Goal: Information Seeking & Learning: Check status

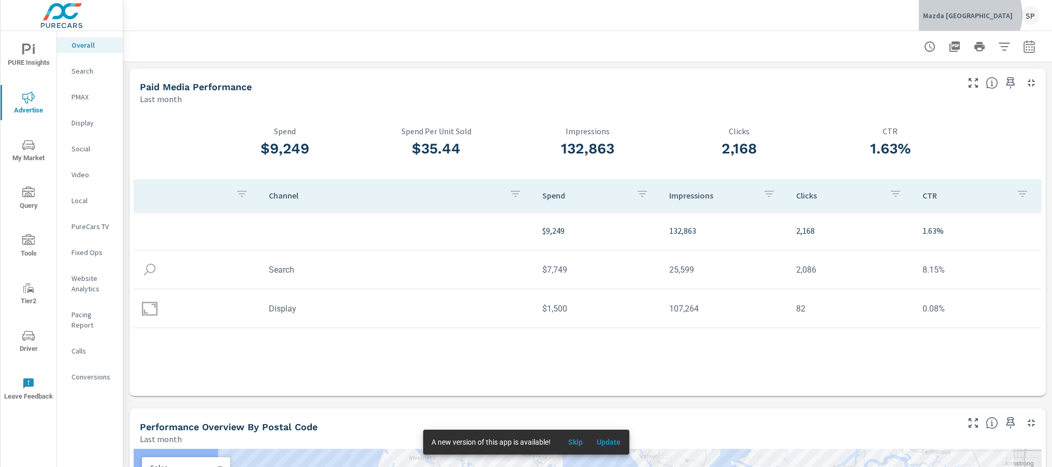
click at [995, 15] on p "Mazda San Francisco" at bounding box center [968, 15] width 90 height 9
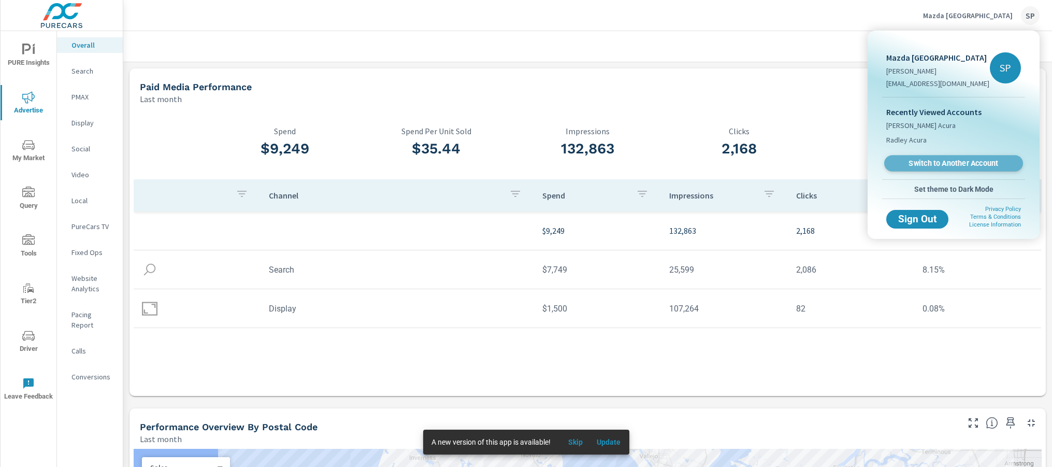
click at [937, 163] on span "Switch to Another Account" at bounding box center [953, 164] width 127 height 10
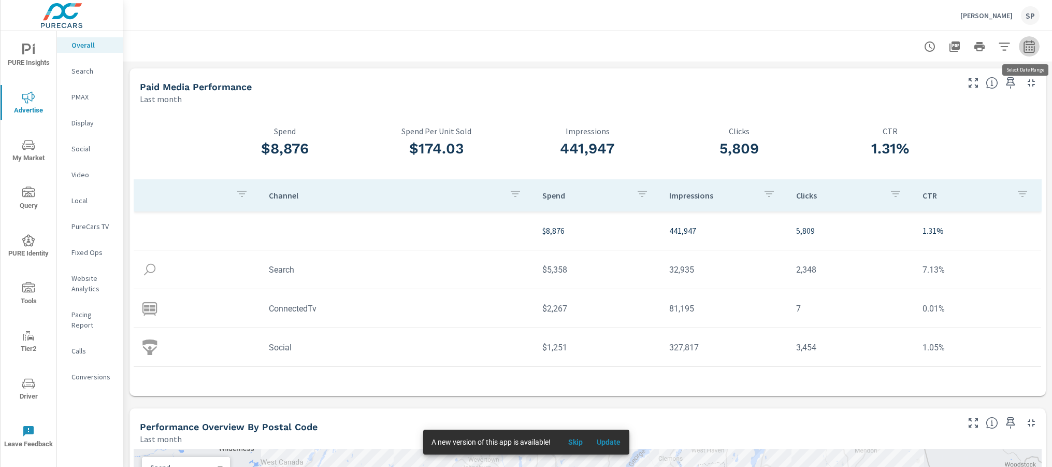
click at [1029, 52] on icon "button" at bounding box center [1029, 46] width 11 height 12
select select "Last month"
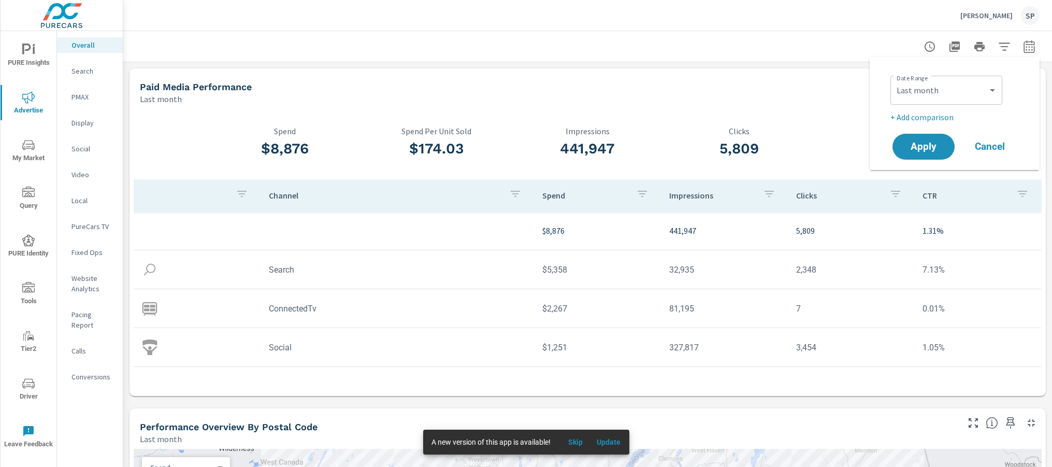
click at [941, 116] on p "+ Add comparison" at bounding box center [956, 117] width 133 height 12
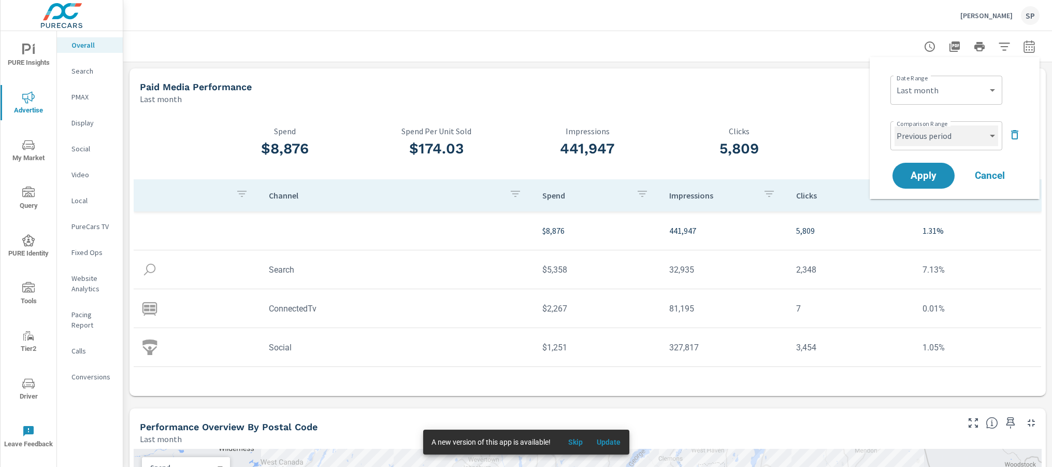
click at [928, 142] on select "Custom Previous period Previous month Previous year" at bounding box center [947, 135] width 104 height 21
select select "Previous month"
click at [895, 125] on select "Custom Previous period Previous month Previous year" at bounding box center [947, 135] width 104 height 21
click at [926, 168] on button "Apply" at bounding box center [923, 175] width 64 height 27
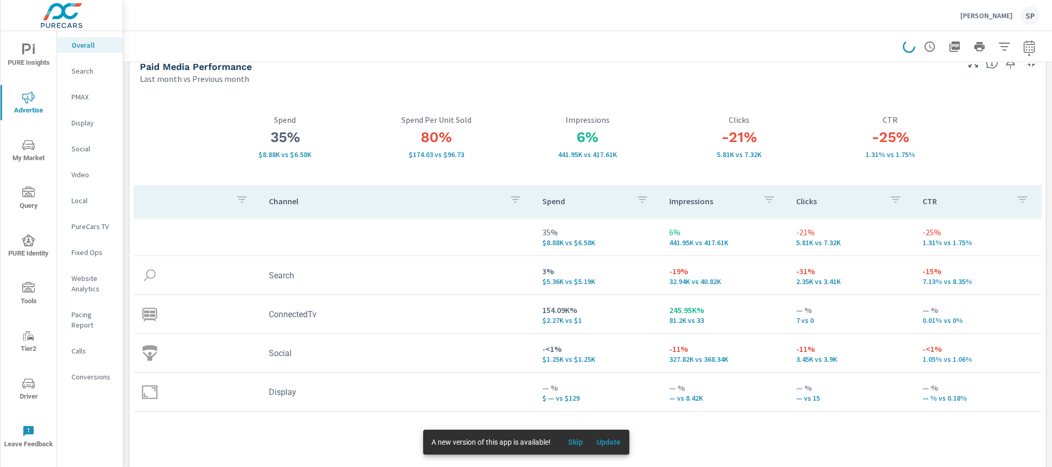
scroll to position [22, 0]
click at [74, 72] on p "Search" at bounding box center [92, 71] width 43 height 10
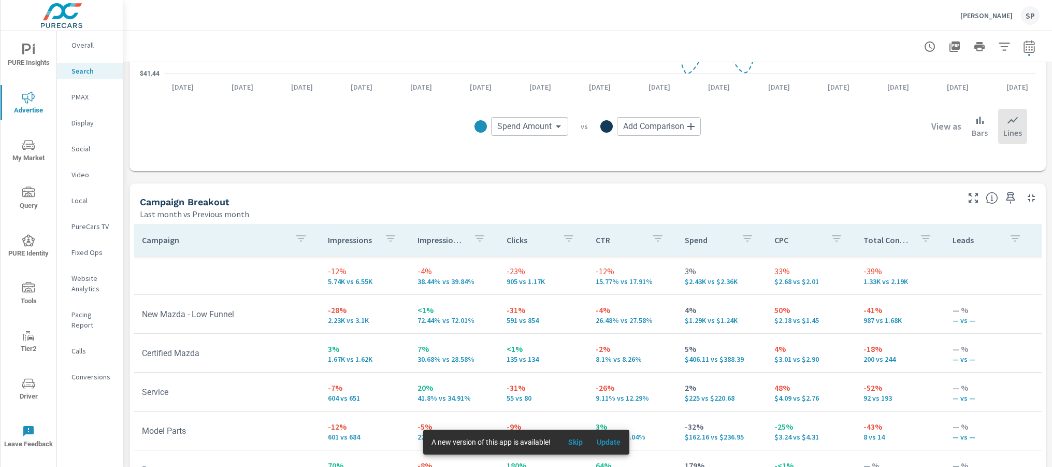
scroll to position [1036, 0]
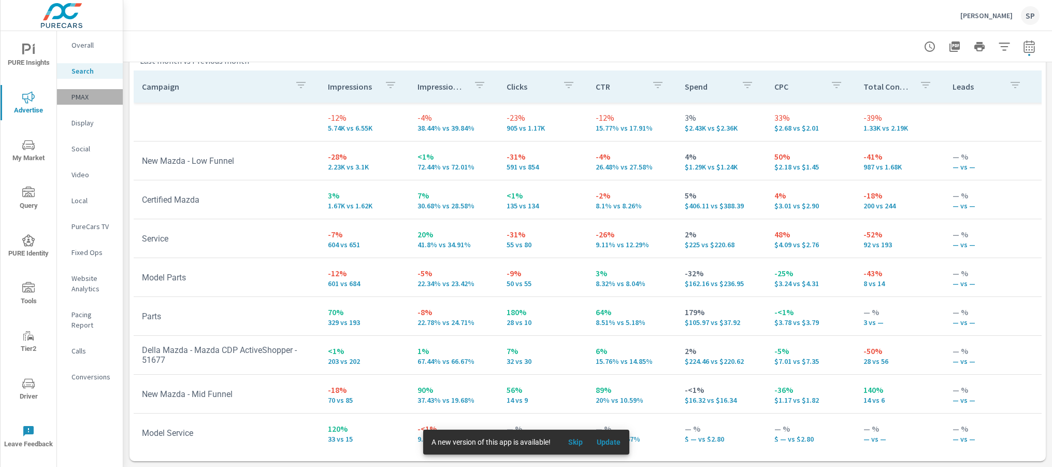
click at [81, 96] on p "PMAX" at bounding box center [92, 97] width 43 height 10
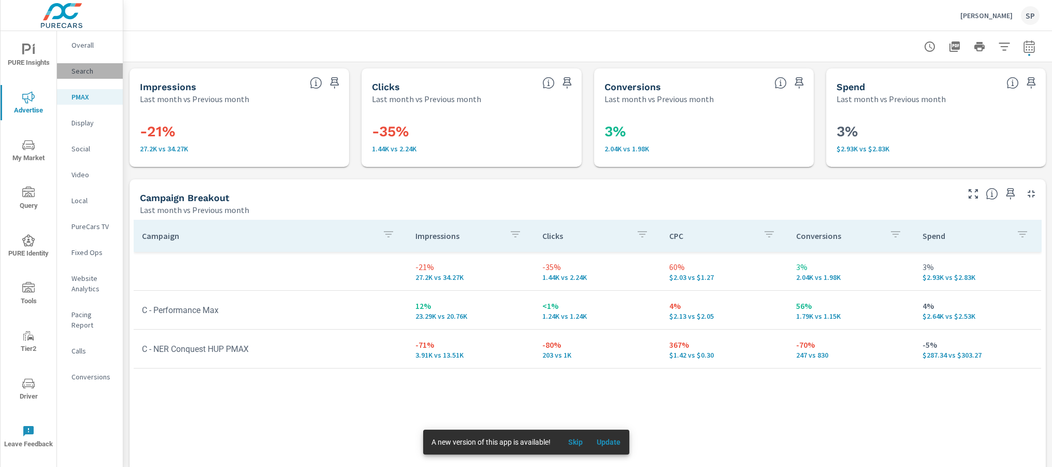
click at [82, 69] on p "Search" at bounding box center [92, 71] width 43 height 10
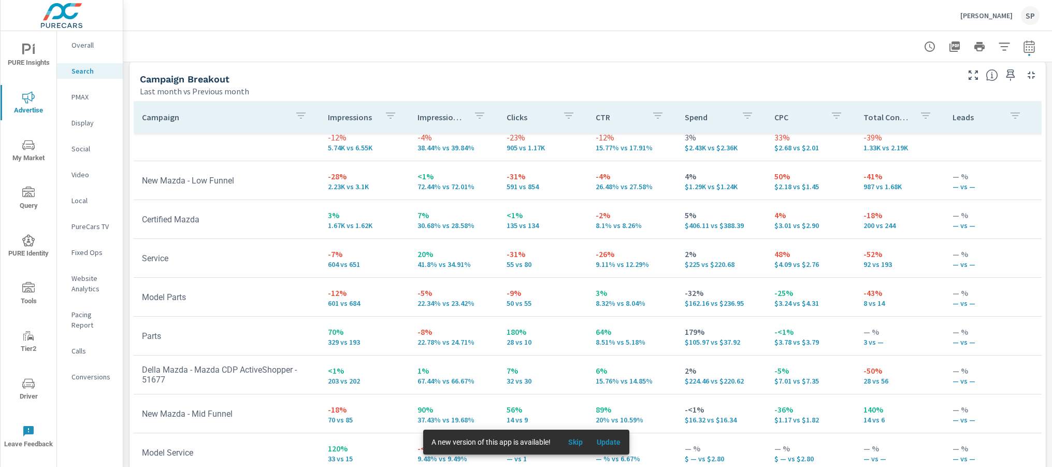
scroll to position [6, 0]
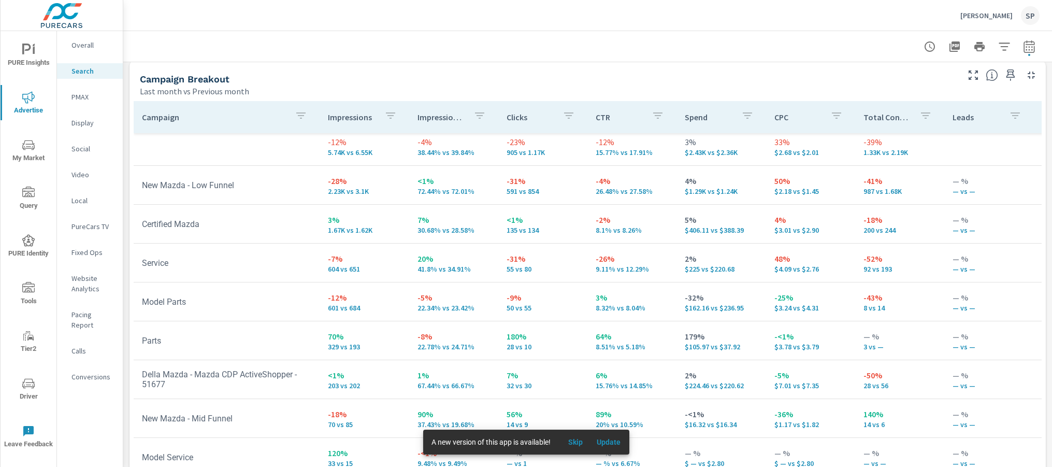
click at [997, 11] on p "Della Mazda" at bounding box center [986, 15] width 52 height 9
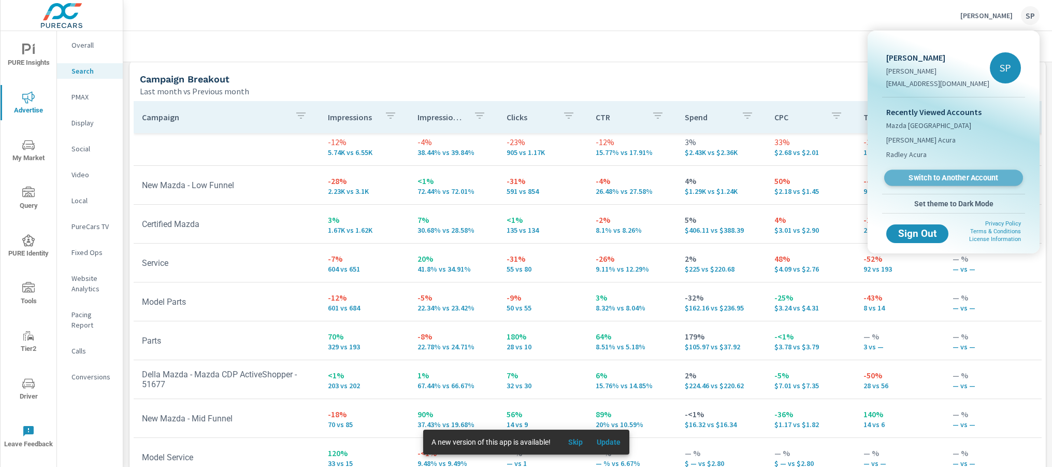
click at [928, 179] on span "Switch to Another Account" at bounding box center [953, 178] width 127 height 10
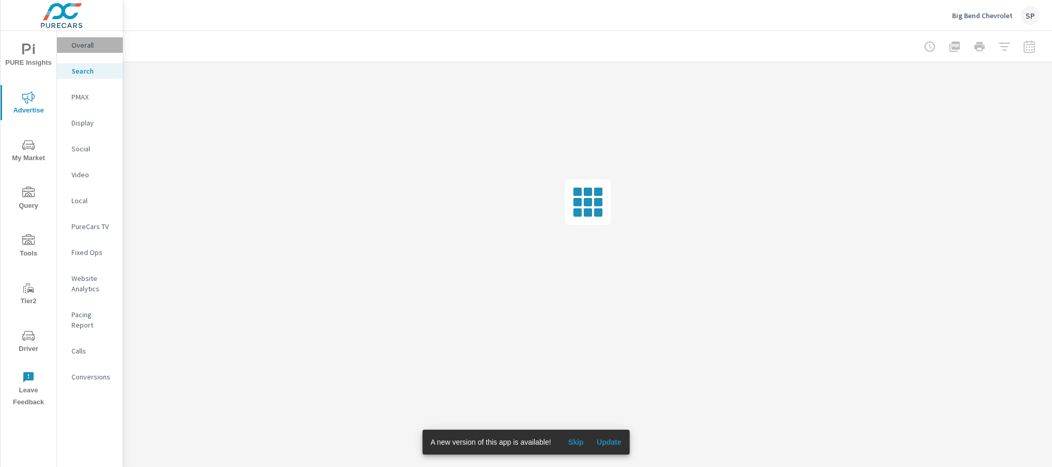
click at [94, 46] on p "Overall" at bounding box center [92, 45] width 43 height 10
click at [599, 434] on button "Update" at bounding box center [609, 442] width 33 height 17
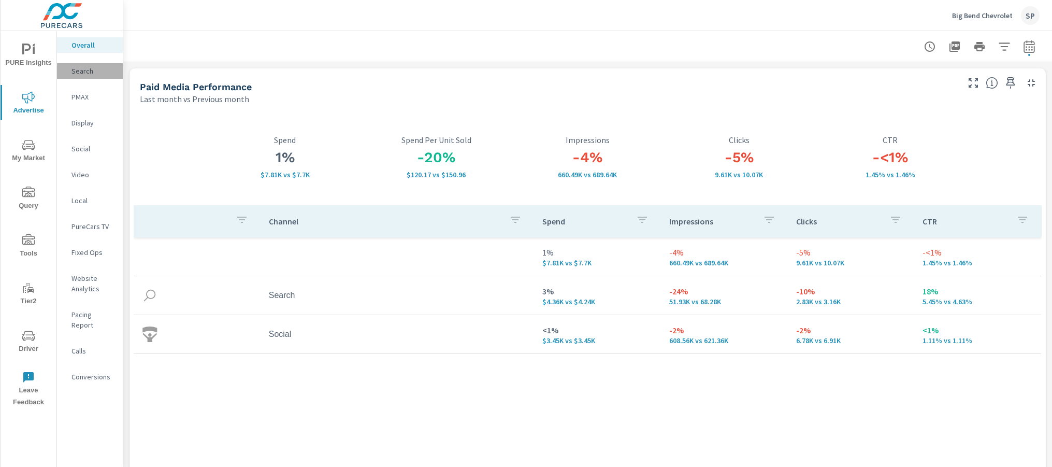
click at [87, 73] on p "Search" at bounding box center [92, 71] width 43 height 10
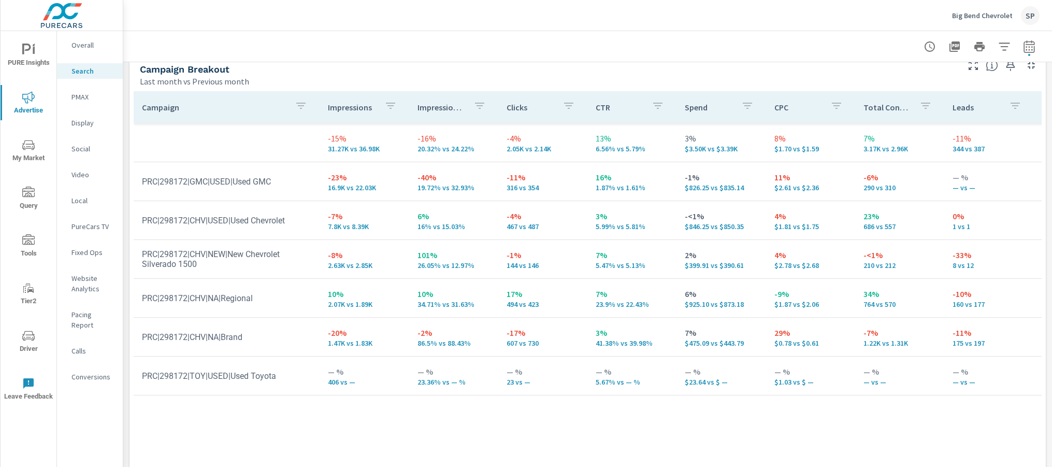
scroll to position [1036, 0]
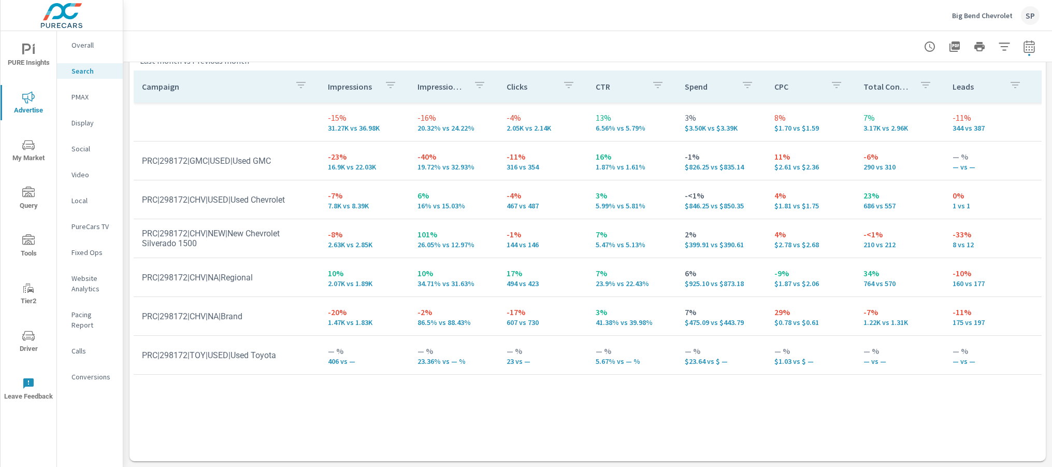
click at [84, 100] on p "PMAX" at bounding box center [92, 97] width 43 height 10
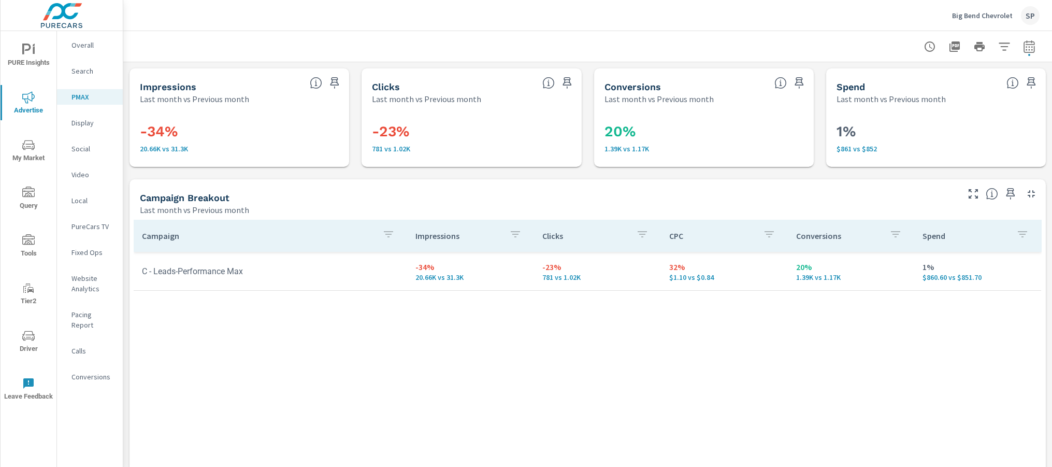
click at [79, 145] on p "Social" at bounding box center [92, 148] width 43 height 10
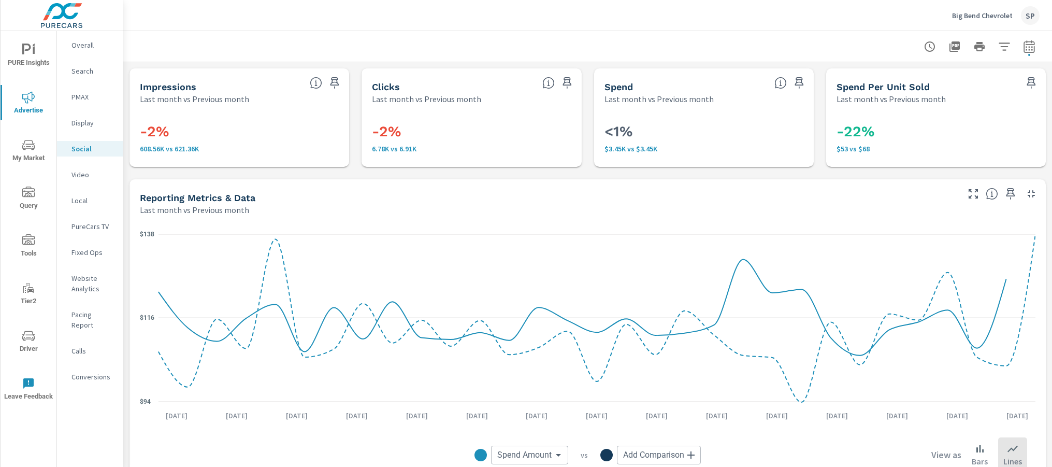
click at [84, 47] on p "Overall" at bounding box center [92, 45] width 43 height 10
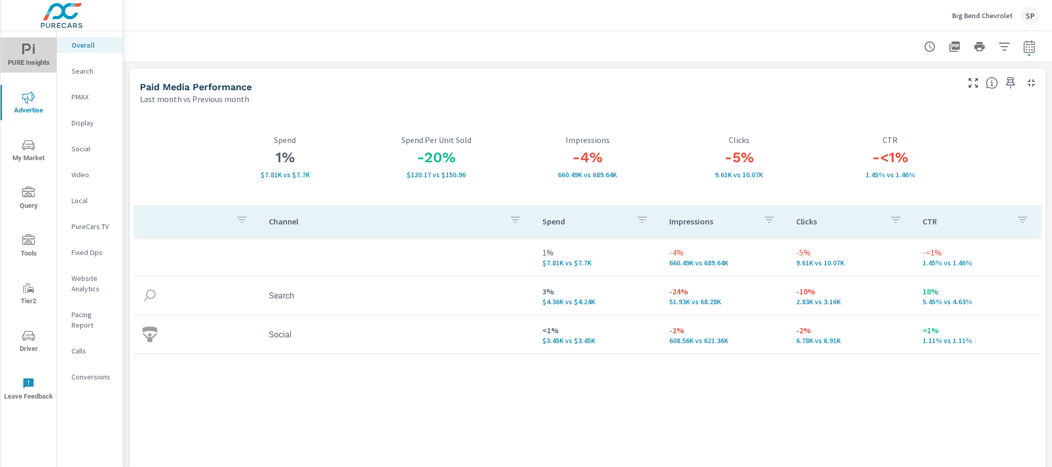
click at [31, 40] on button "PURE Insights" at bounding box center [29, 54] width 56 height 35
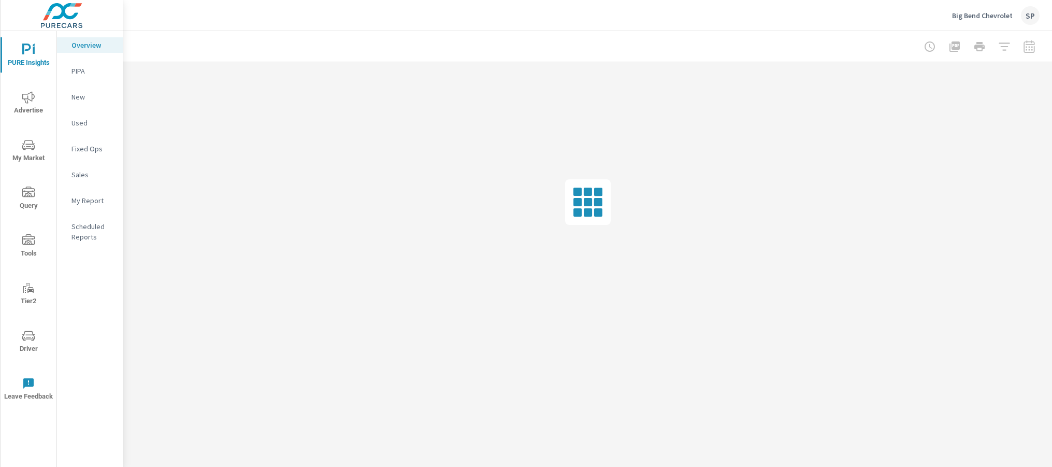
click at [88, 197] on p "My Report" at bounding box center [92, 200] width 43 height 10
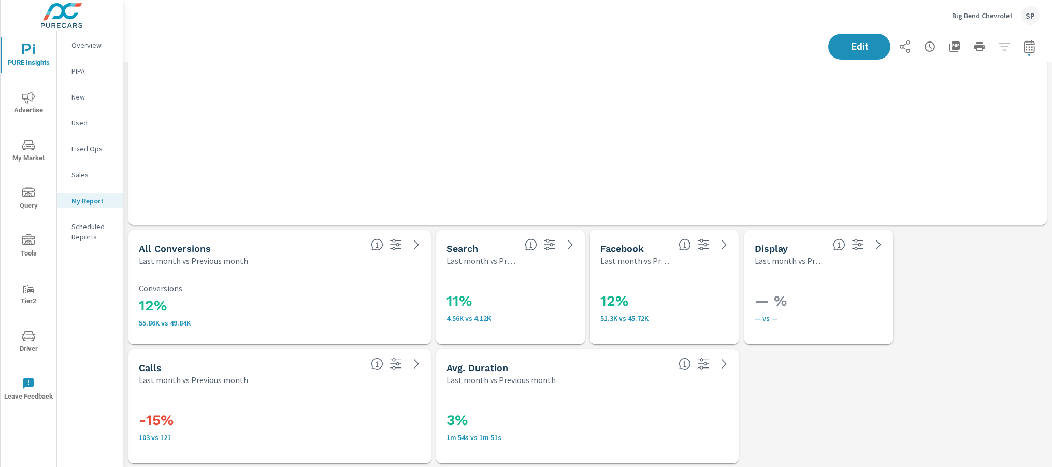
scroll to position [2817, 0]
click at [31, 54] on icon "nav menu" at bounding box center [28, 50] width 12 height 12
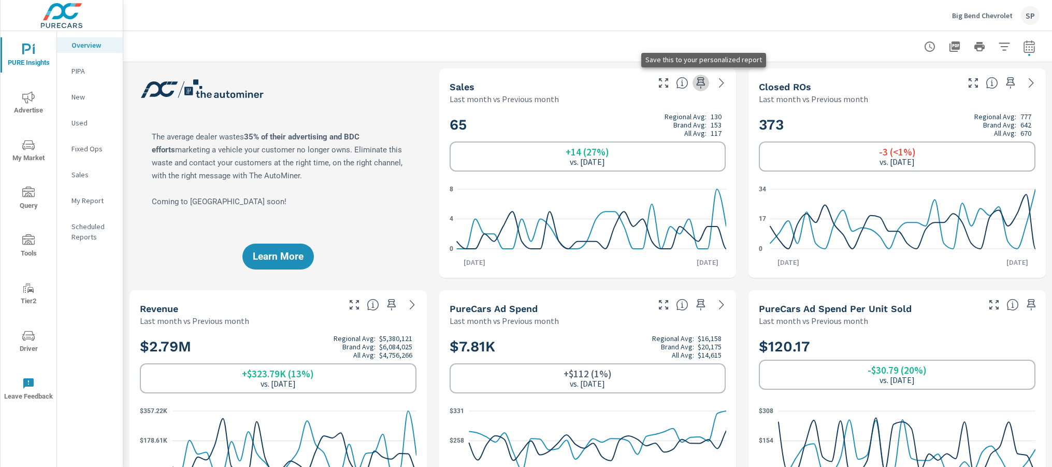
click at [700, 81] on icon "button" at bounding box center [701, 83] width 12 height 12
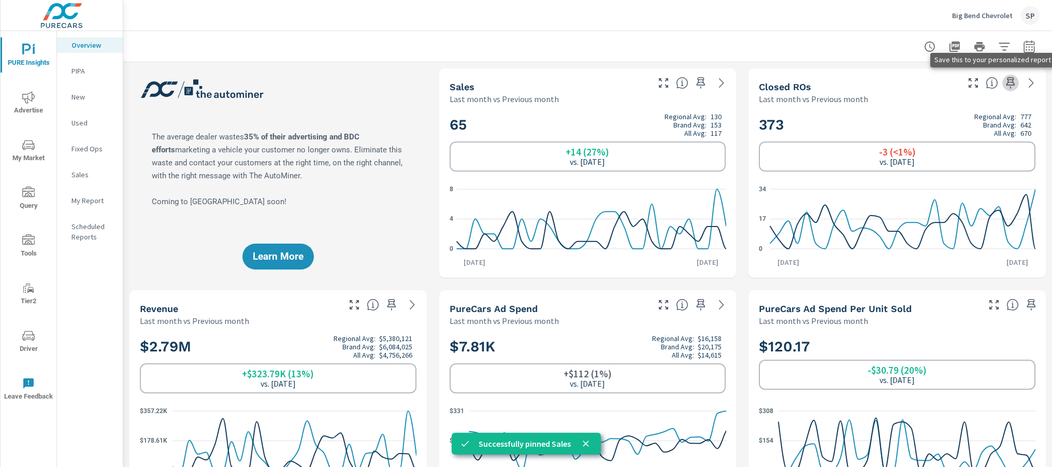
click at [1012, 84] on icon "button" at bounding box center [1010, 82] width 9 height 11
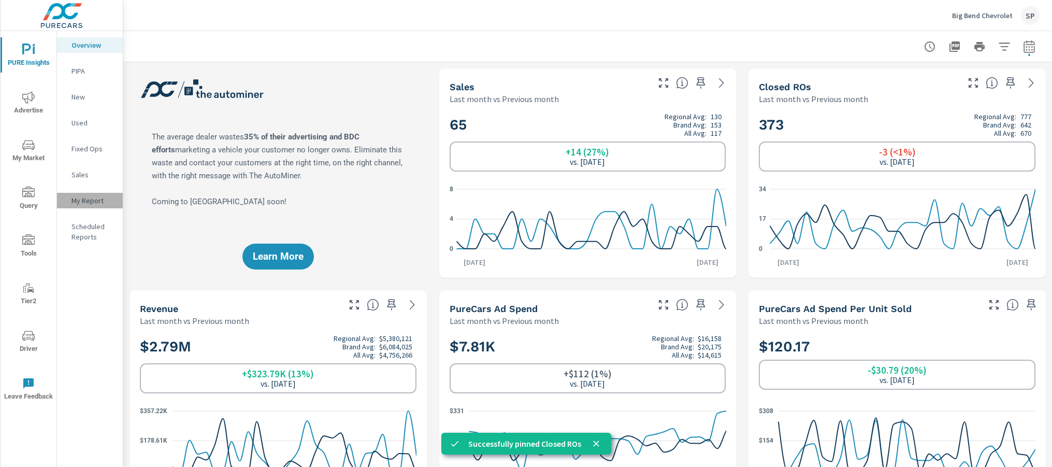
click at [77, 199] on p "My Report" at bounding box center [92, 200] width 43 height 10
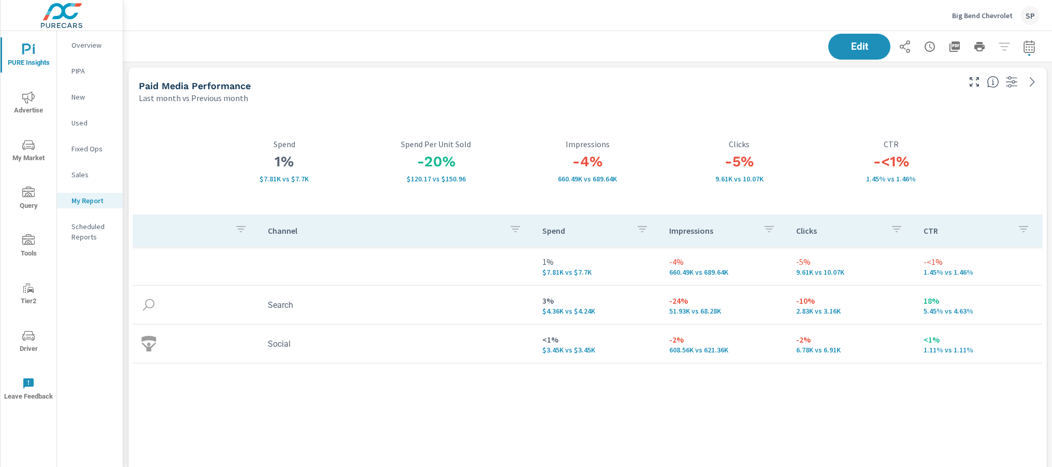
scroll to position [3461, 929]
click at [25, 106] on span "Advertise" at bounding box center [29, 103] width 50 height 25
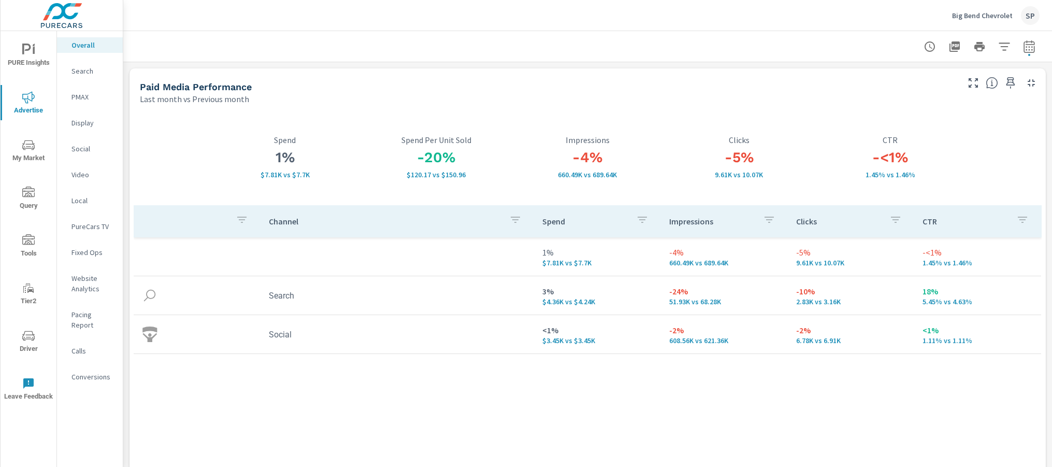
click at [90, 278] on p "Website Analytics" at bounding box center [92, 283] width 43 height 21
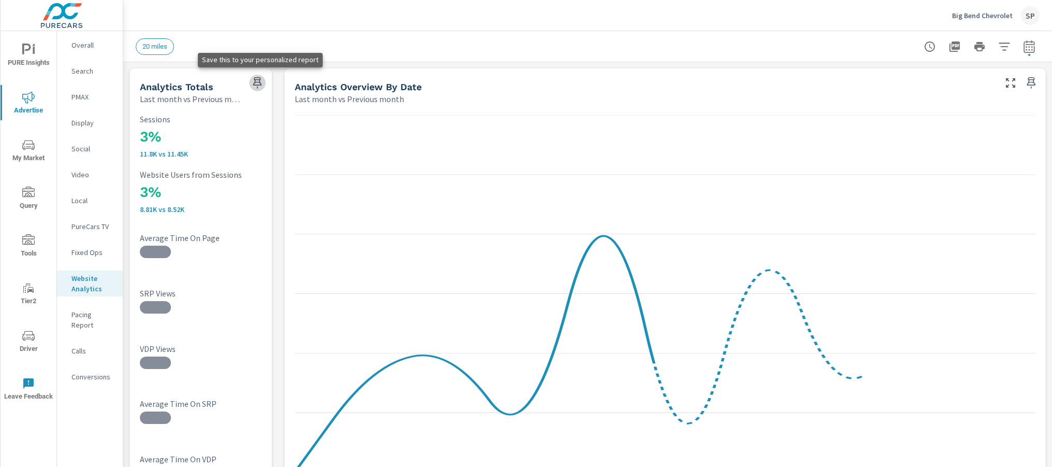
click at [258, 82] on icon "button" at bounding box center [257, 83] width 12 height 12
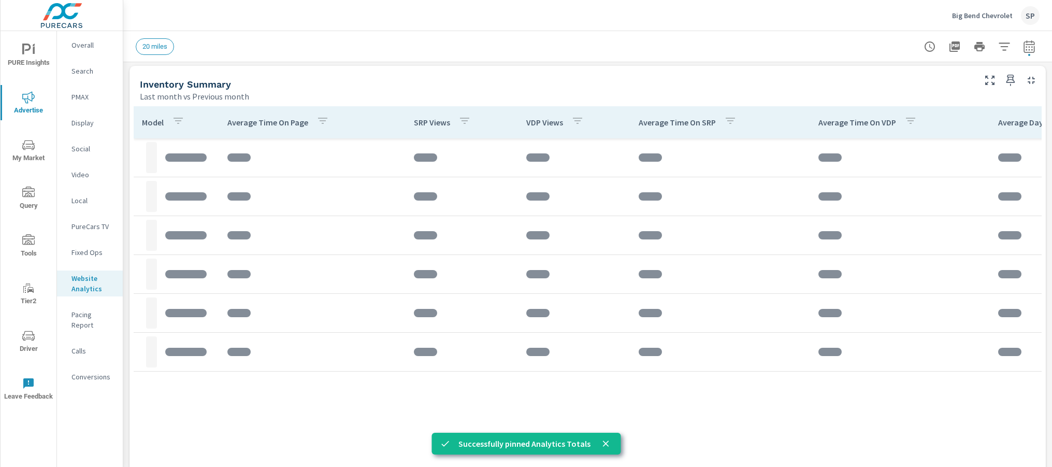
scroll to position [444, 0]
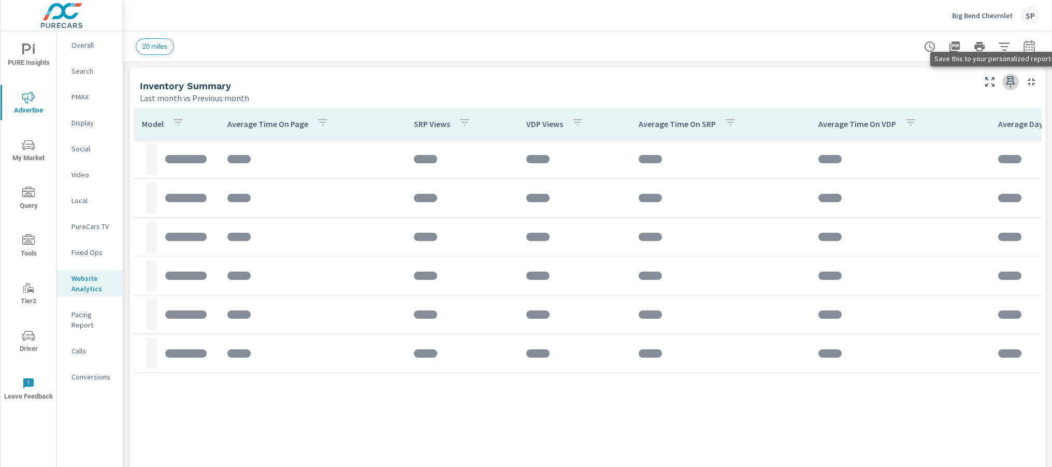
click at [1012, 81] on icon "button" at bounding box center [1010, 81] width 9 height 11
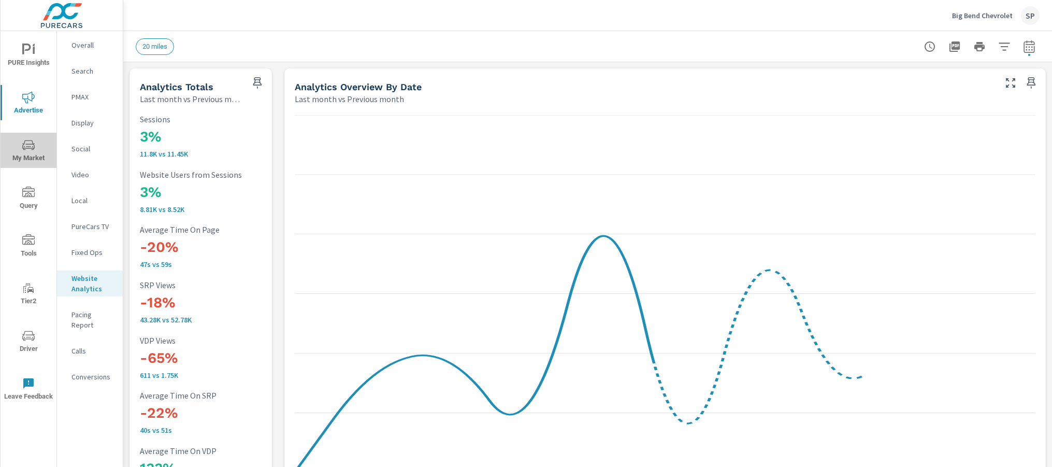
click at [32, 155] on span "My Market" at bounding box center [29, 151] width 50 height 25
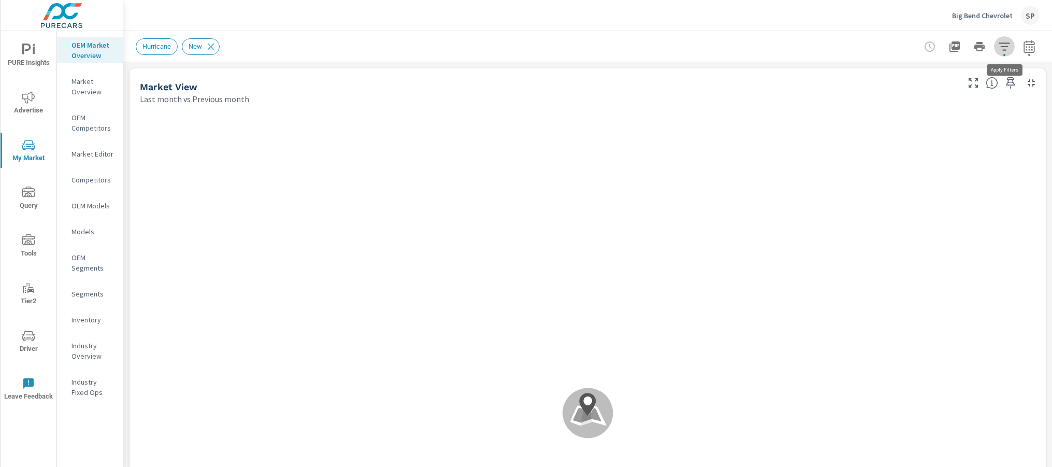
click at [1006, 47] on icon "button" at bounding box center [1004, 46] width 12 height 12
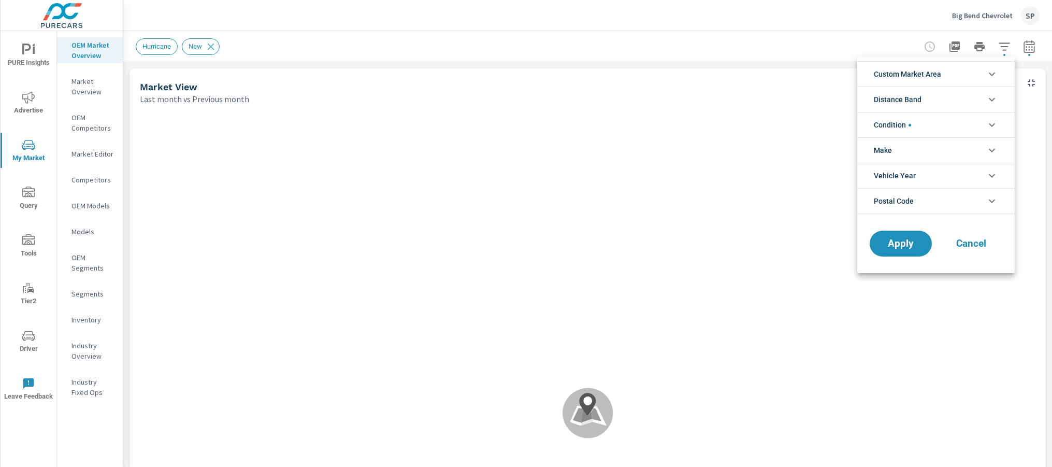
click at [936, 77] on span "Custom Market Area" at bounding box center [907, 74] width 67 height 25
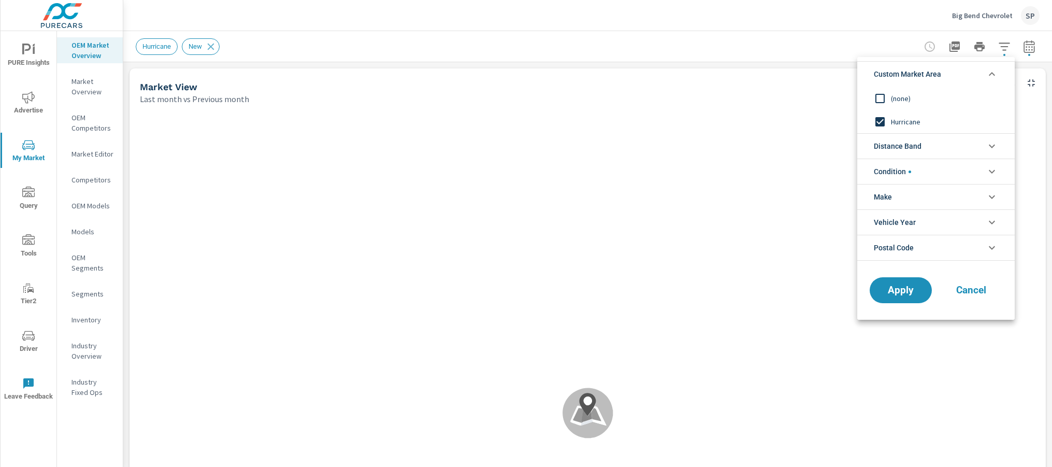
click at [883, 98] on input "filter options" at bounding box center [880, 99] width 22 height 22
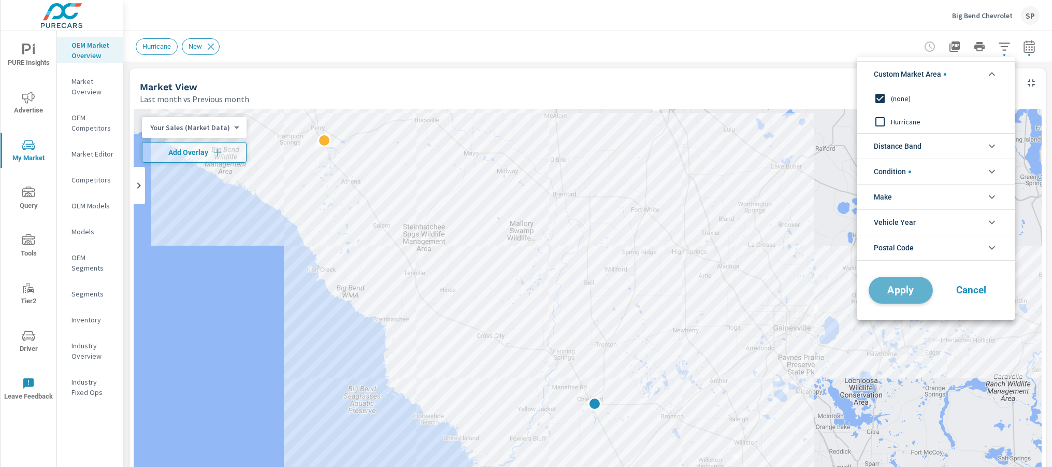
click at [909, 287] on span "Apply" at bounding box center [901, 290] width 42 height 10
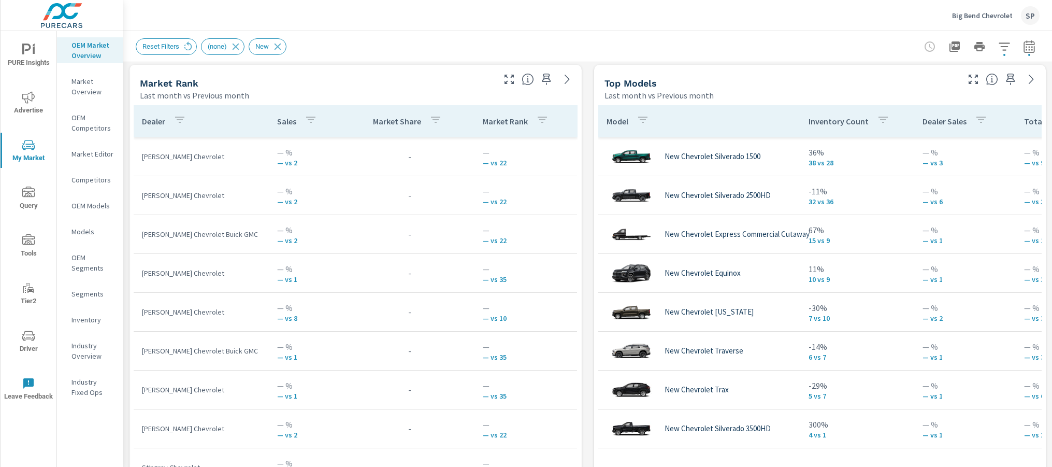
scroll to position [659, 0]
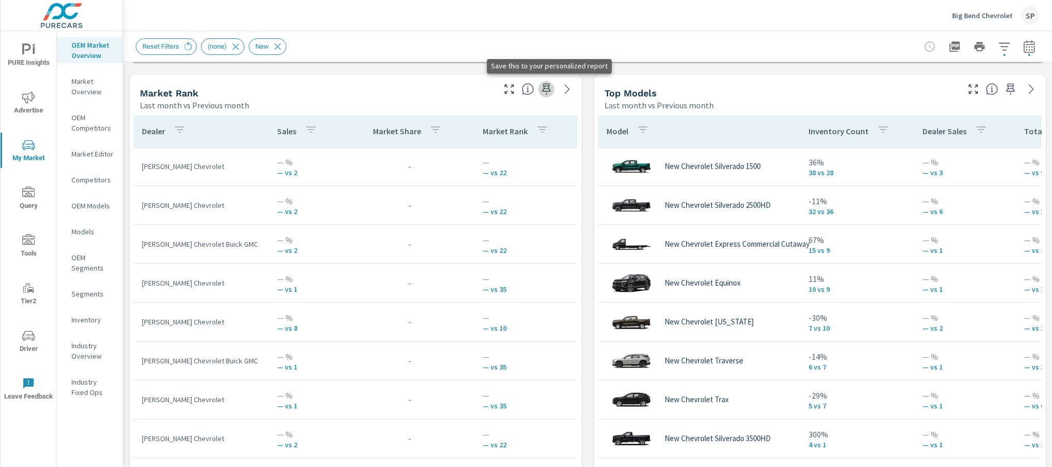
click at [544, 88] on icon "button" at bounding box center [546, 88] width 9 height 11
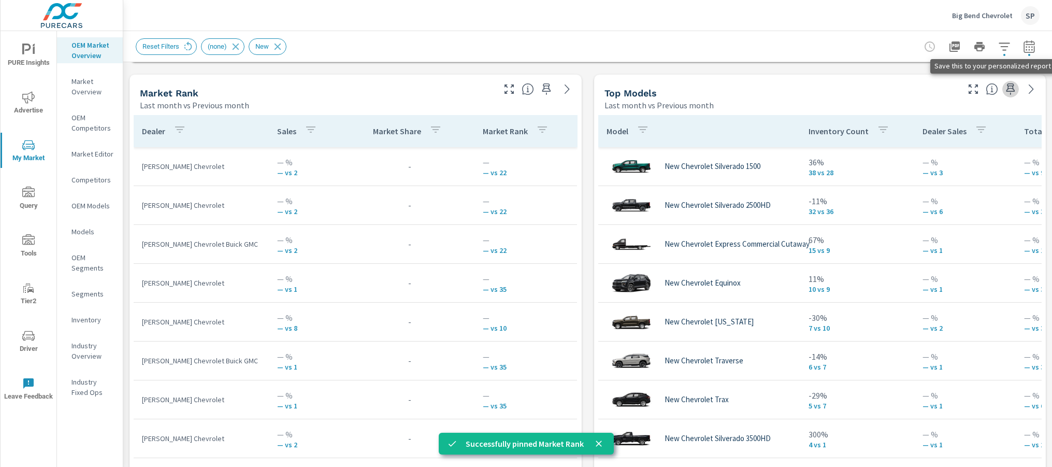
click at [1008, 90] on icon "button" at bounding box center [1010, 89] width 12 height 12
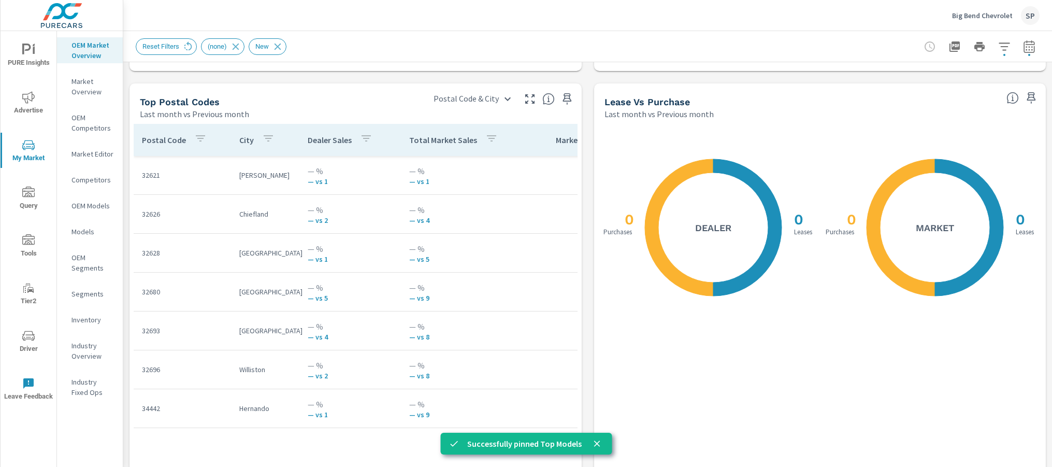
scroll to position [1209, 0]
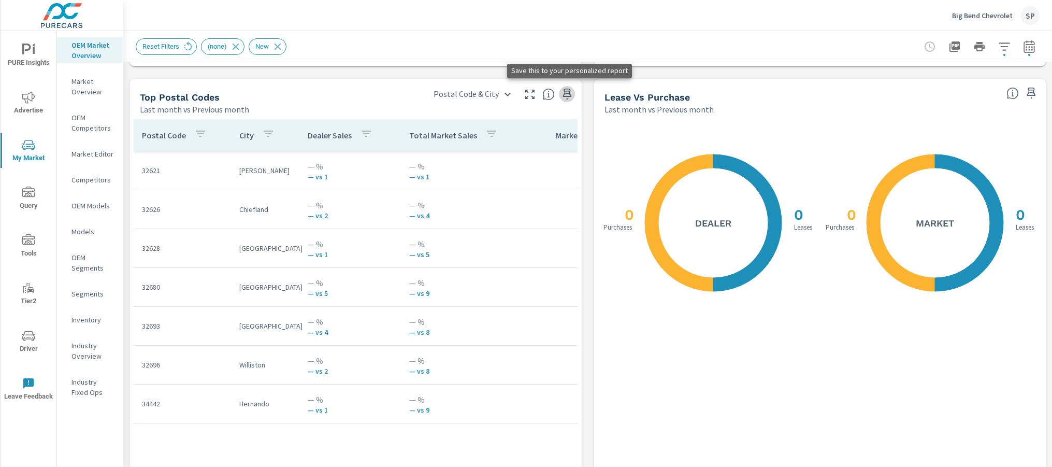
click at [564, 92] on icon "button" at bounding box center [567, 94] width 12 height 12
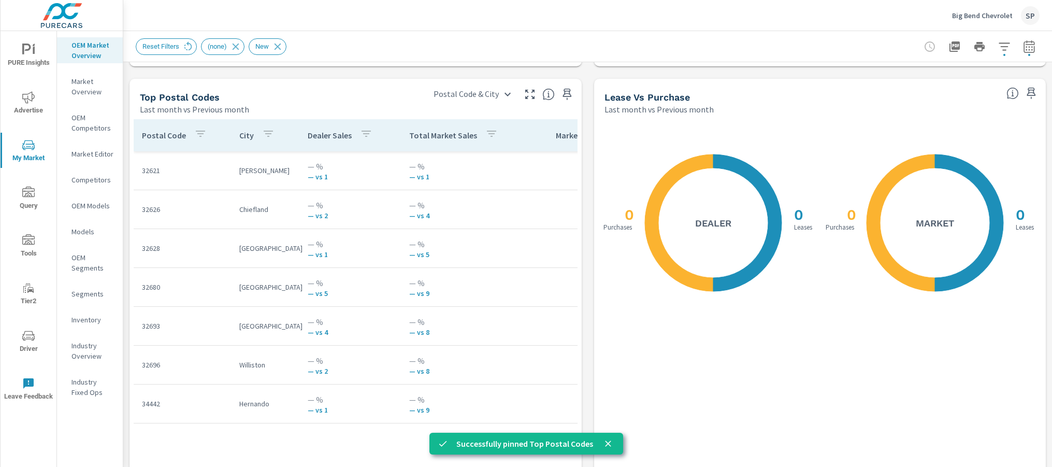
click at [35, 52] on span "PURE Insights" at bounding box center [29, 56] width 50 height 25
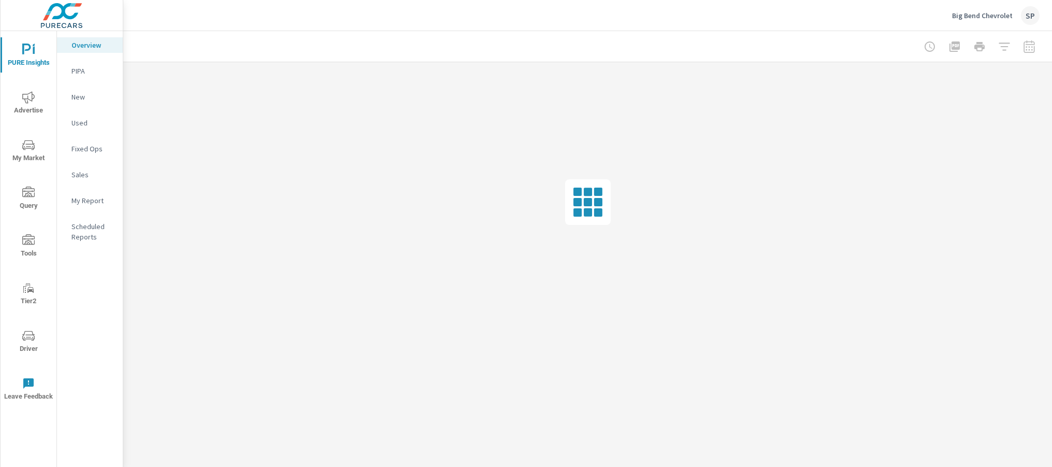
click at [91, 195] on p "My Report" at bounding box center [92, 200] width 43 height 10
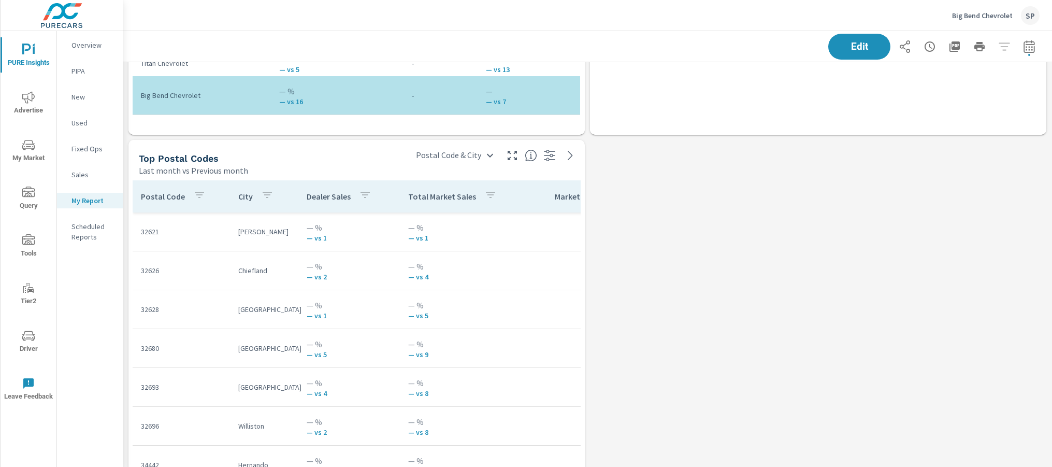
scroll to position [3256, 0]
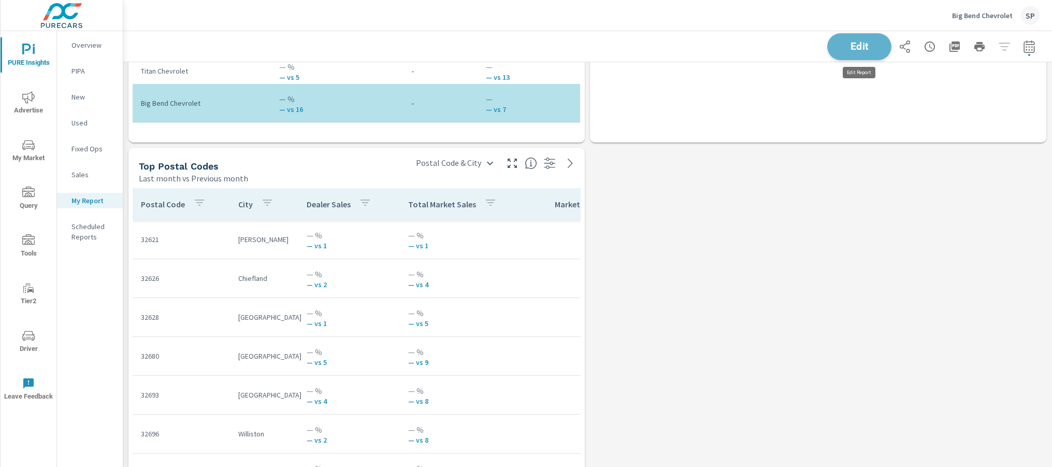
click at [869, 44] on span "Edit" at bounding box center [859, 46] width 42 height 10
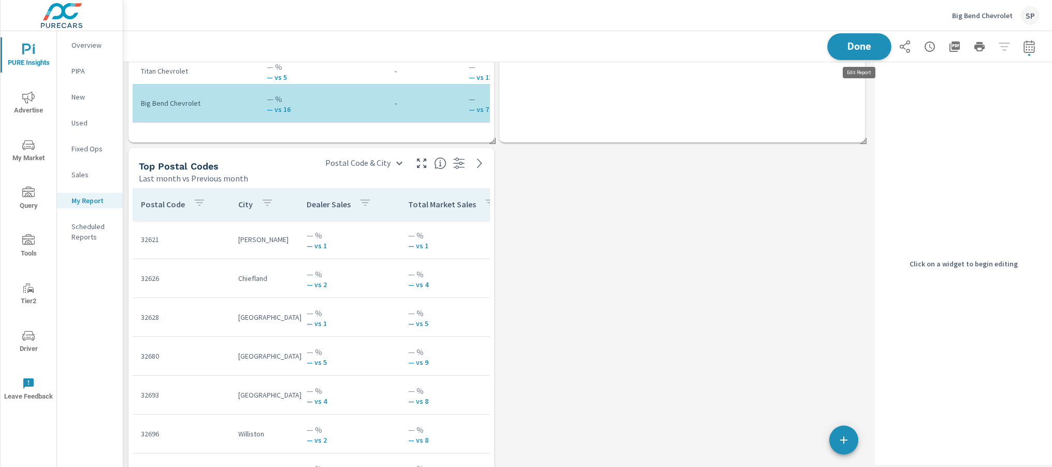
scroll to position [5, 5]
click at [353, 183] on div "Top Postal Codes Last month vs Previous month Postal Code & City Postal Code & …" at bounding box center [311, 166] width 366 height 36
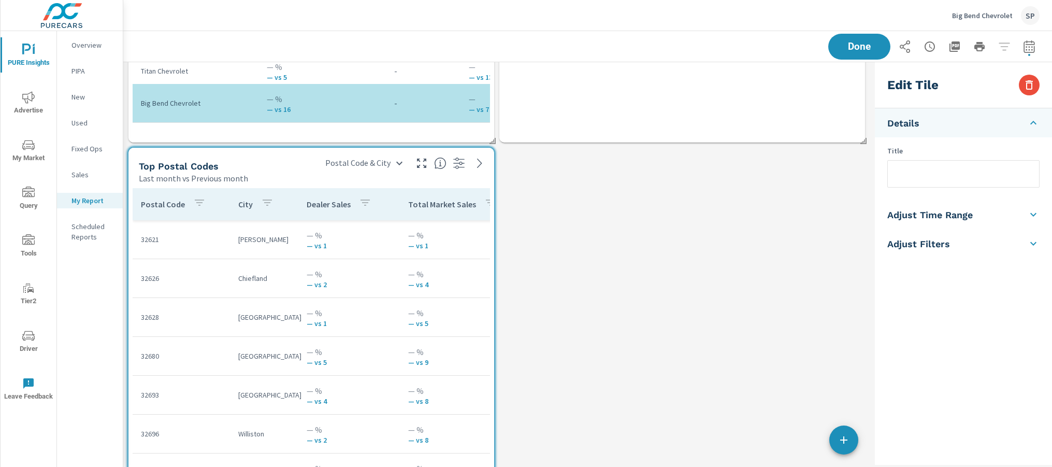
click at [941, 207] on li "Adjust Time Range" at bounding box center [963, 214] width 177 height 29
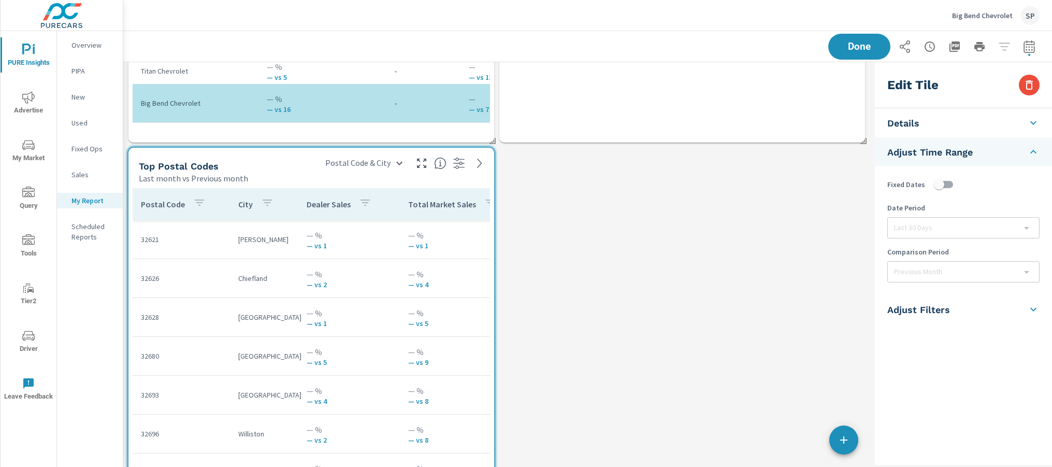
click at [947, 183] on input "checkbox" at bounding box center [939, 185] width 59 height 20
checkbox input "true"
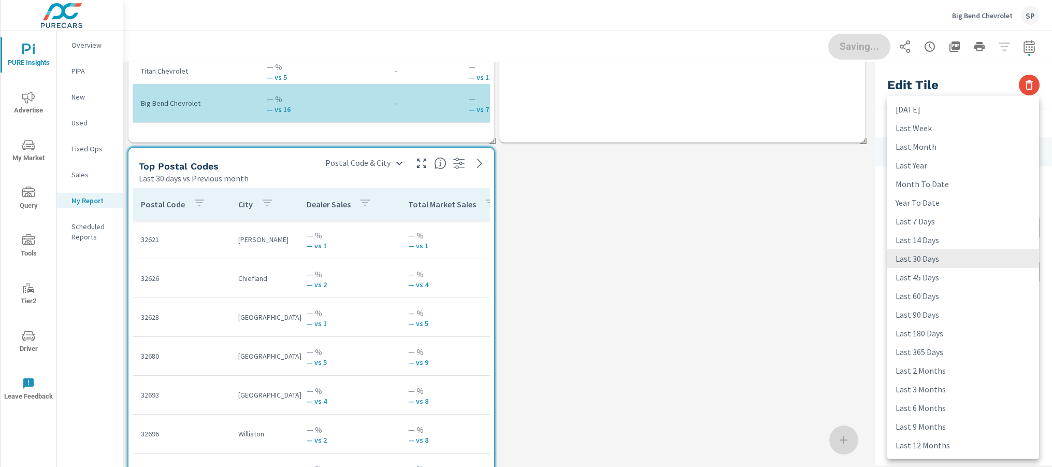
click at [931, 229] on body "PURE Insights Advertise My Market Query Tools Tier2 Driver Leave Feedback Overv…" at bounding box center [526, 233] width 1052 height 467
click at [919, 403] on li "Last 6 Months" at bounding box center [963, 407] width 152 height 19
type input "last6Months"
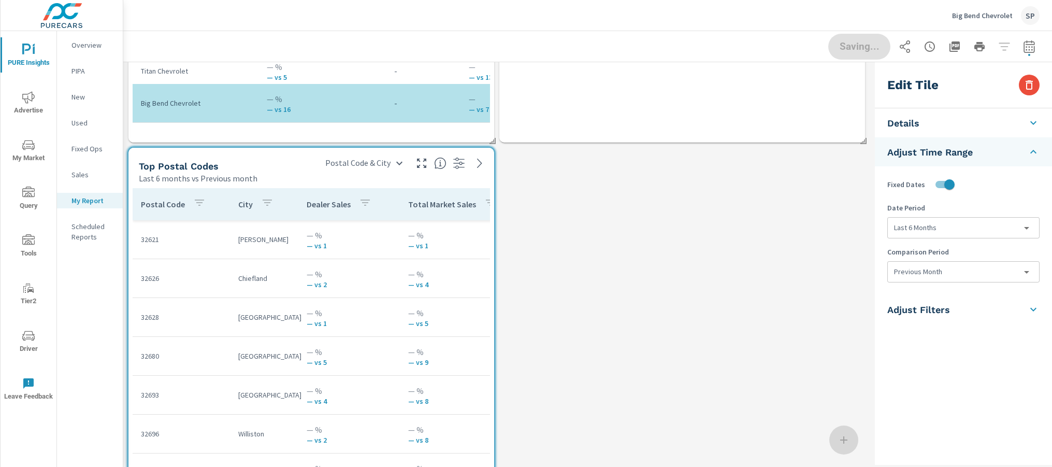
click at [928, 273] on body "PURE Insights Advertise My Market Query Tools Tier2 Driver Leave Feedback Overv…" at bounding box center [526, 233] width 1052 height 467
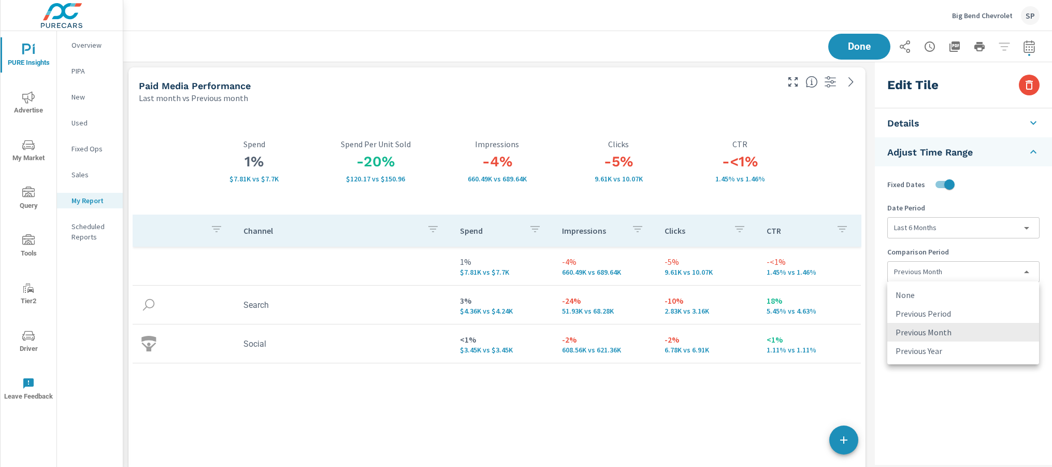
scroll to position [5605, 748]
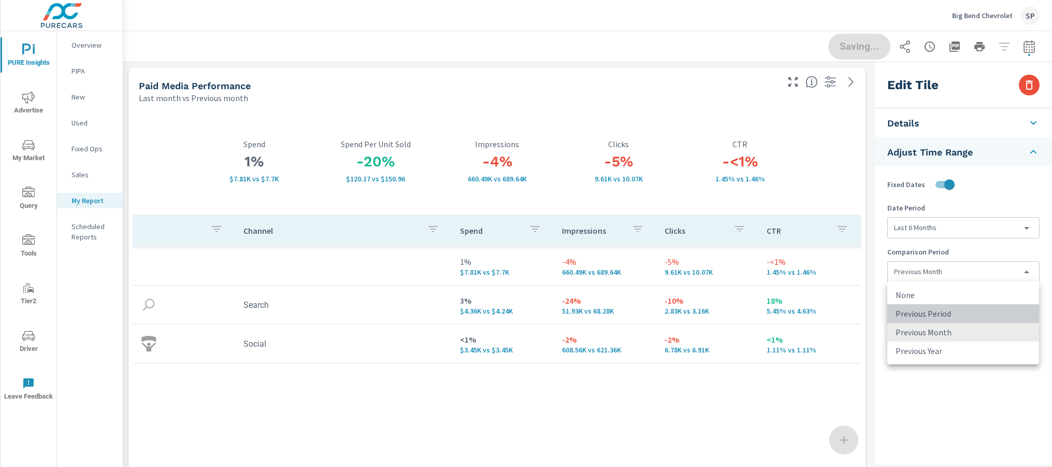
click at [927, 309] on li "Previous Period" at bounding box center [963, 313] width 152 height 19
type input "currentPeriodStart"
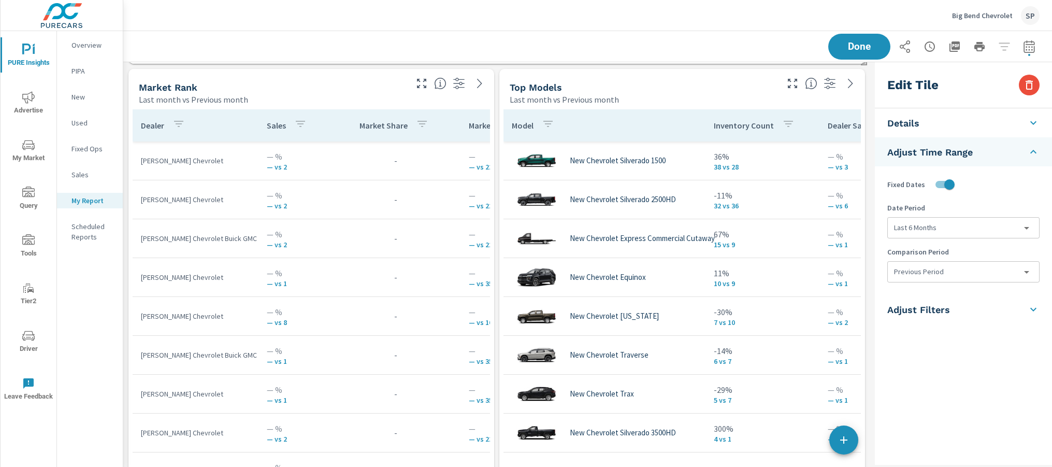
scroll to position [2727, 0]
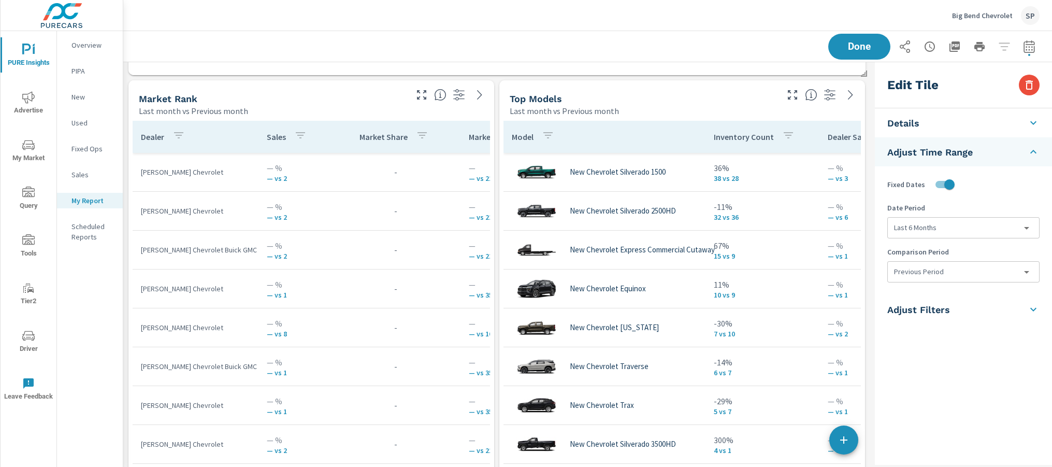
click at [372, 102] on div "Market Rank" at bounding box center [272, 99] width 266 height 12
checkbox input "false"
type input "last30Days"
type input "lastMonth"
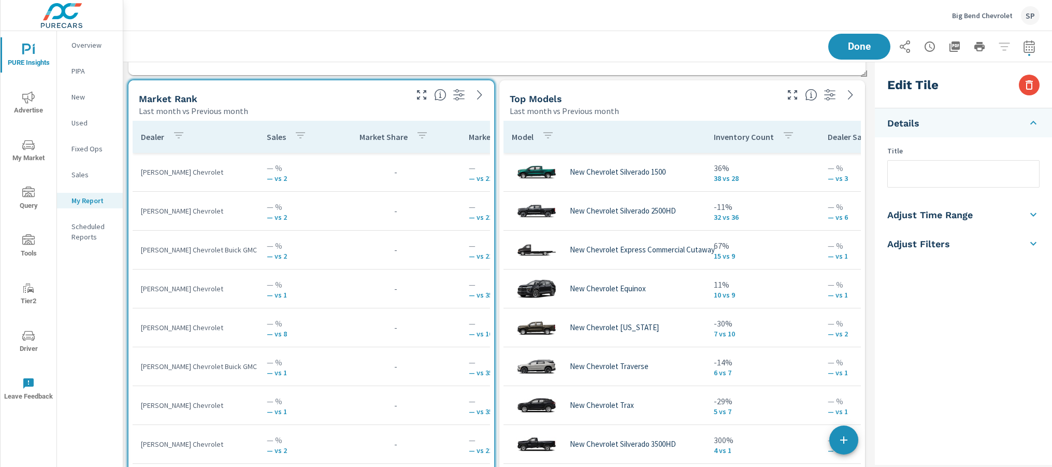
click at [971, 212] on h5 "Adjust Time Range" at bounding box center [929, 215] width 85 height 12
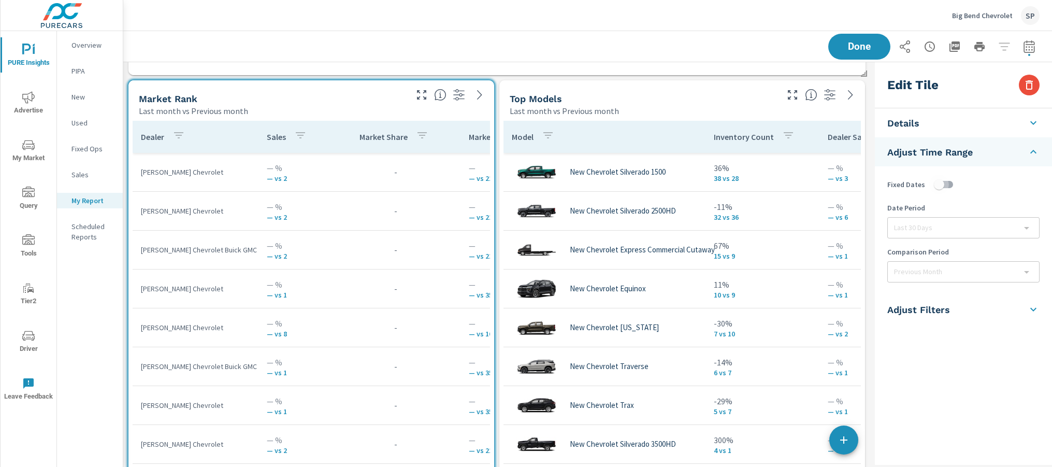
click at [951, 184] on input "checkbox" at bounding box center [939, 185] width 59 height 20
checkbox input "true"
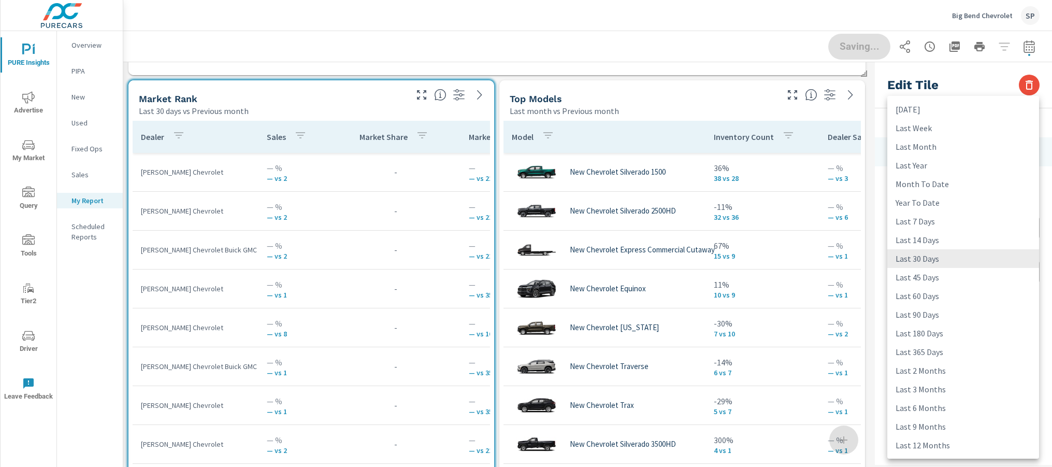
click at [929, 231] on body "PURE Insights Advertise My Market Query Tools Tier2 Driver Leave Feedback Overv…" at bounding box center [526, 233] width 1052 height 467
click at [924, 398] on li "Last 6 Months" at bounding box center [963, 407] width 152 height 19
type input "last6Months"
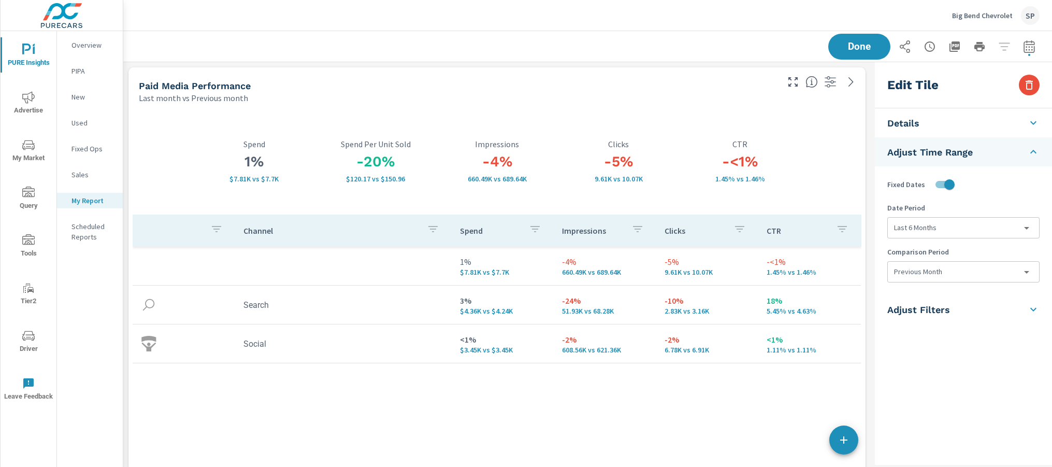
scroll to position [5605, 748]
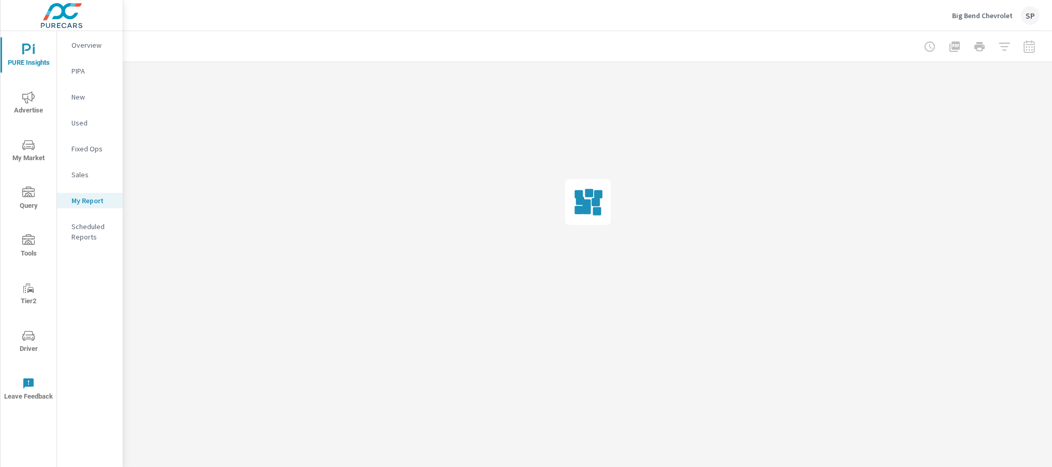
click at [937, 272] on div at bounding box center [587, 202] width 929 height 280
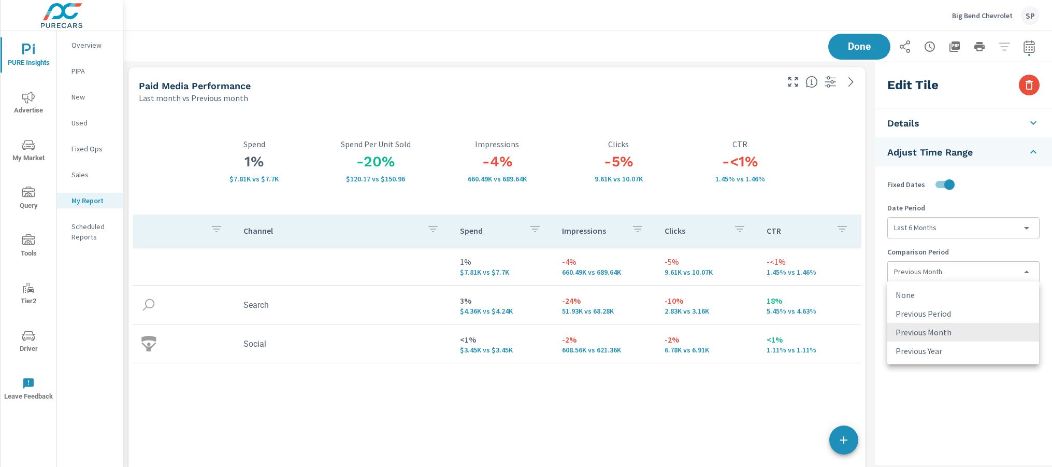
click at [937, 272] on body "PURE Insights Advertise My Market Query Tools Tier2 Driver Leave Feedback Overv…" at bounding box center [526, 233] width 1052 height 467
click at [938, 308] on li "Previous Period" at bounding box center [963, 313] width 152 height 19
type input "currentPeriodStart"
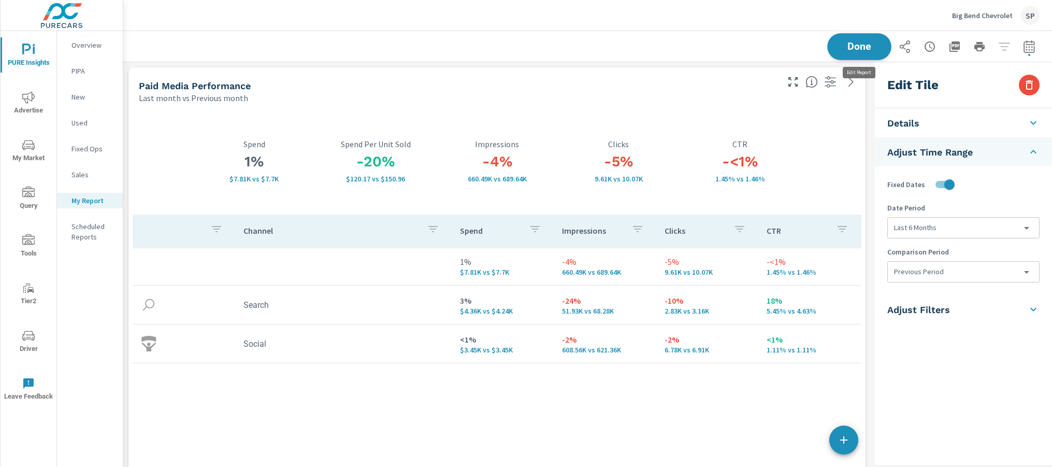
click at [858, 48] on span "Done" at bounding box center [859, 46] width 42 height 10
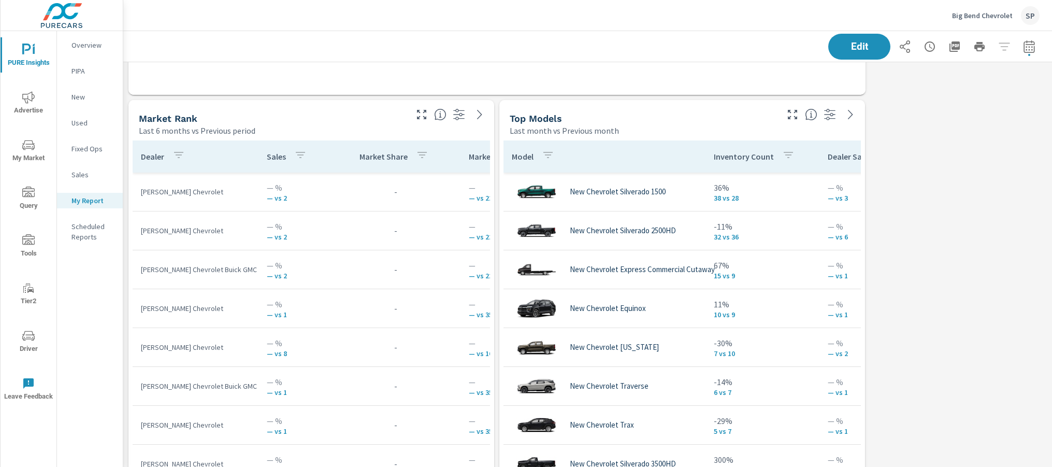
scroll to position [2711, 0]
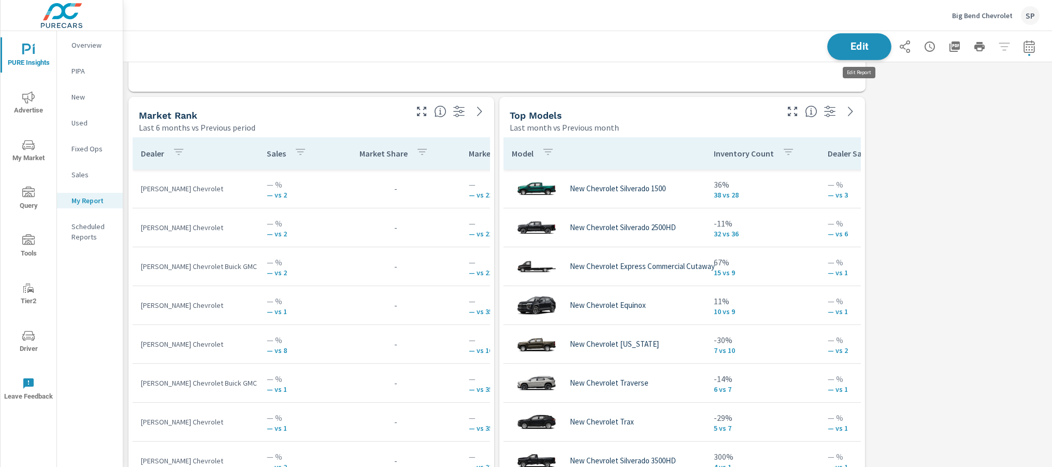
click at [846, 42] on span "Edit" at bounding box center [859, 46] width 42 height 10
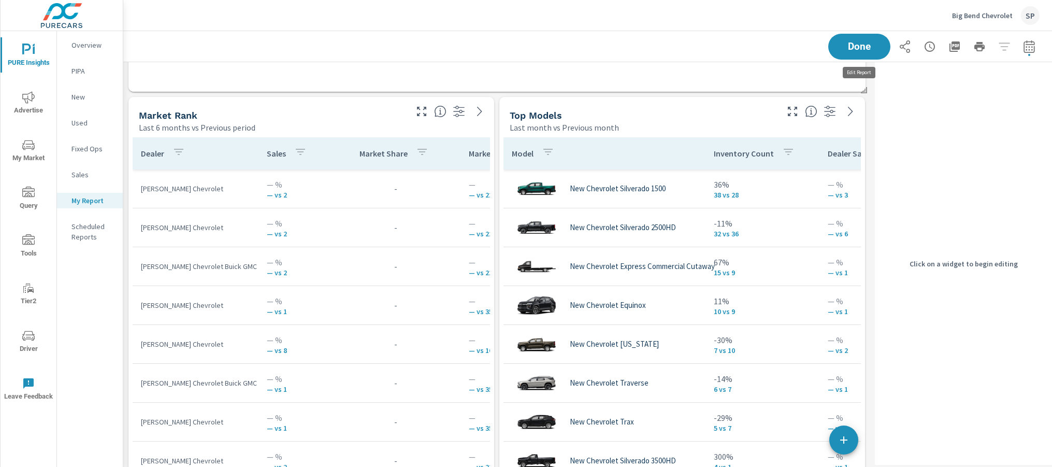
scroll to position [5, 5]
click at [661, 123] on div "Last month vs Previous month" at bounding box center [643, 127] width 266 height 12
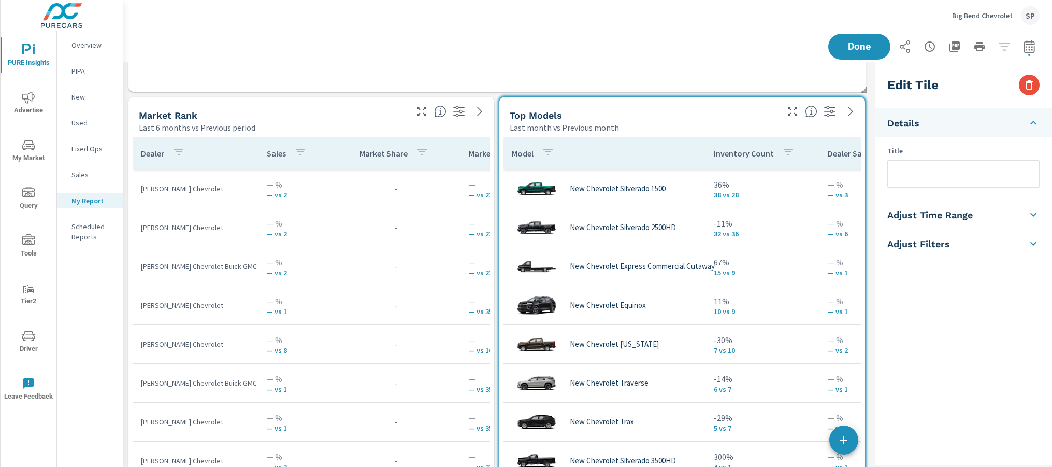
click at [920, 210] on h5 "Adjust Time Range" at bounding box center [929, 215] width 85 height 12
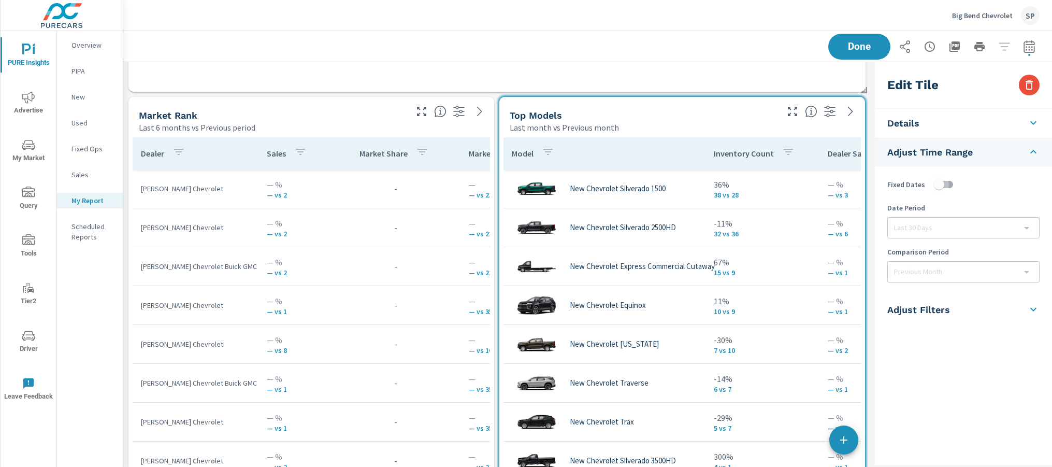
click at [946, 185] on input "checkbox" at bounding box center [939, 185] width 59 height 20
checkbox input "true"
click at [931, 269] on body "PURE Insights Advertise My Market Query Tools Tier2 Driver Leave Feedback Overv…" at bounding box center [526, 233] width 1052 height 467
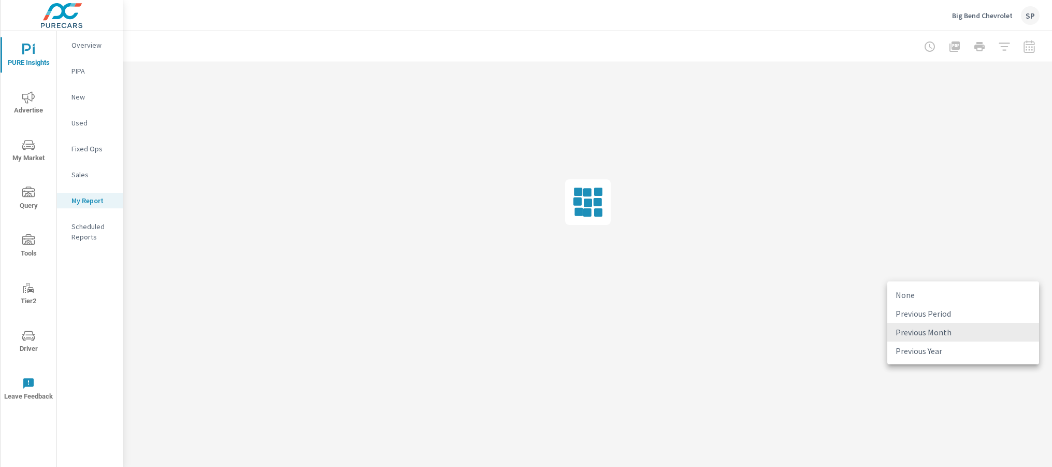
scroll to position [0, 0]
click at [930, 311] on li "Previous Period" at bounding box center [963, 313] width 152 height 19
type input "currentPeriodStart"
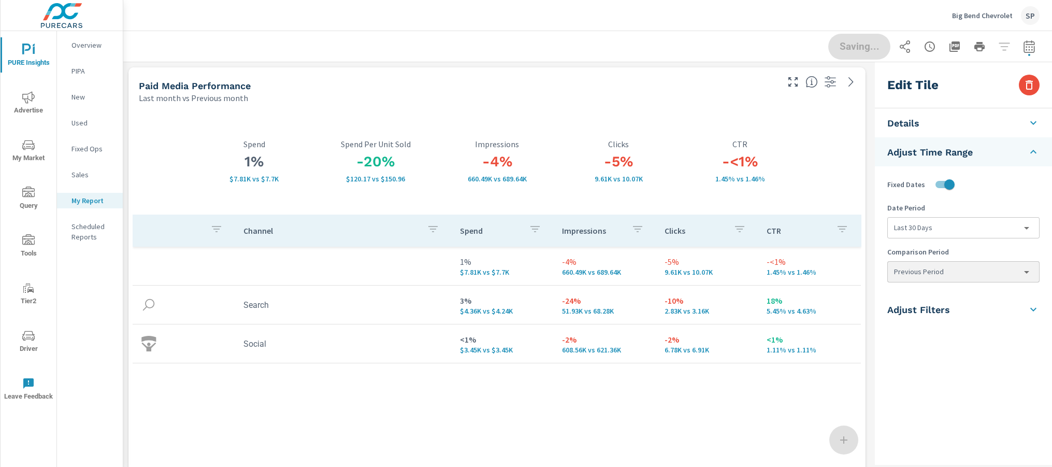
scroll to position [5605, 748]
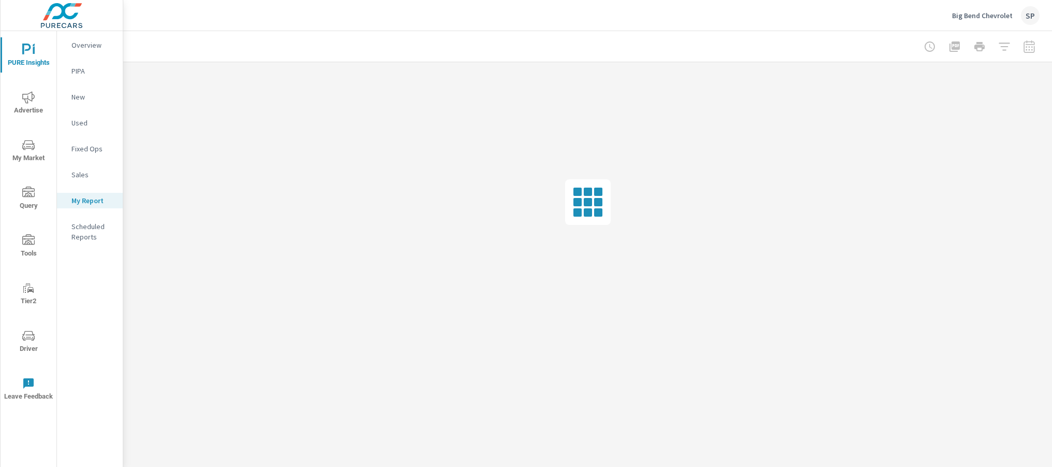
click at [943, 233] on div at bounding box center [587, 202] width 929 height 280
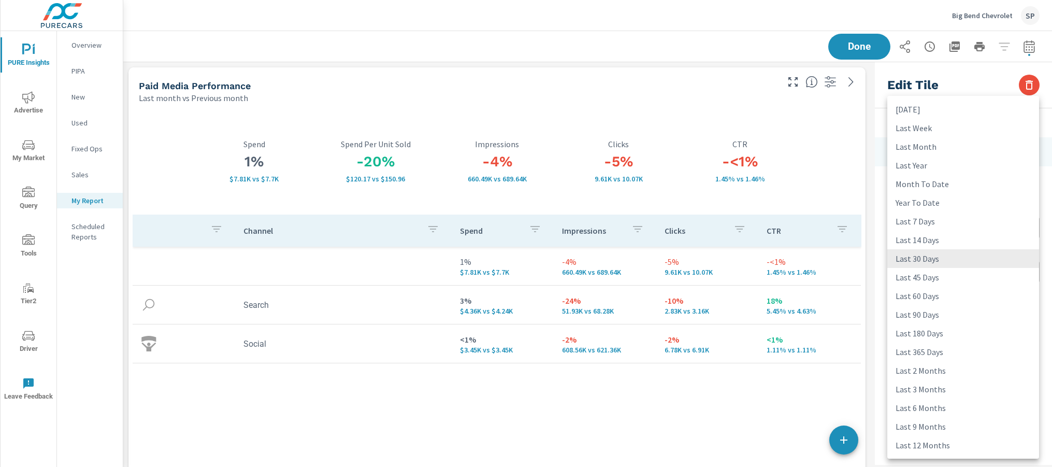
click at [934, 229] on body "PURE Insights Advertise My Market Query Tools Tier2 Driver Leave Feedback Overv…" at bounding box center [526, 233] width 1052 height 467
click at [914, 407] on li "Last 6 Months" at bounding box center [963, 407] width 152 height 19
type input "last6Months"
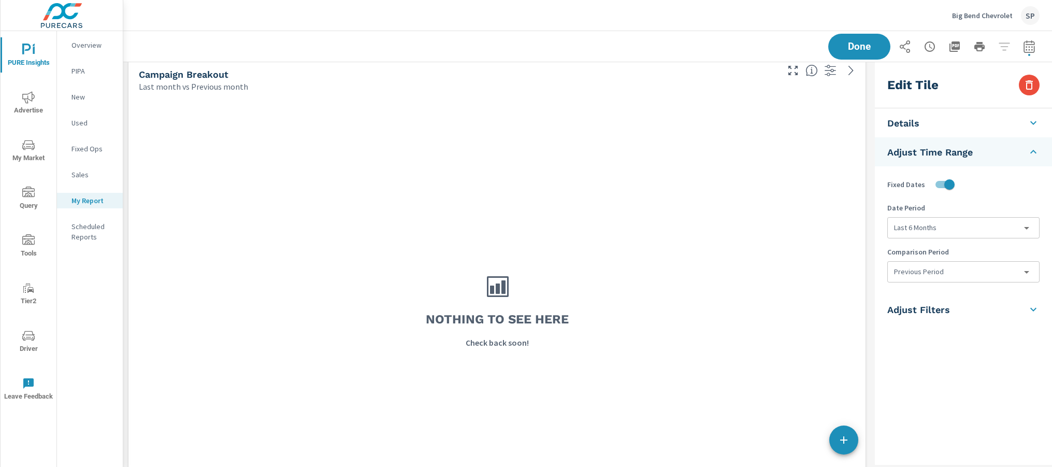
scroll to position [4423, 0]
click at [861, 48] on span "Done" at bounding box center [859, 46] width 42 height 10
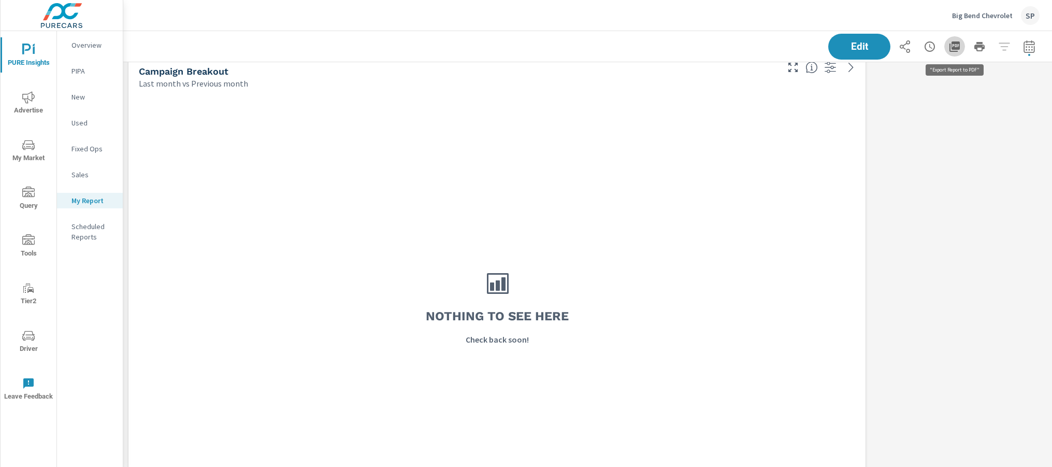
click at [957, 47] on icon "button" at bounding box center [954, 46] width 10 height 10
